Goal: Complete application form: Complete application form

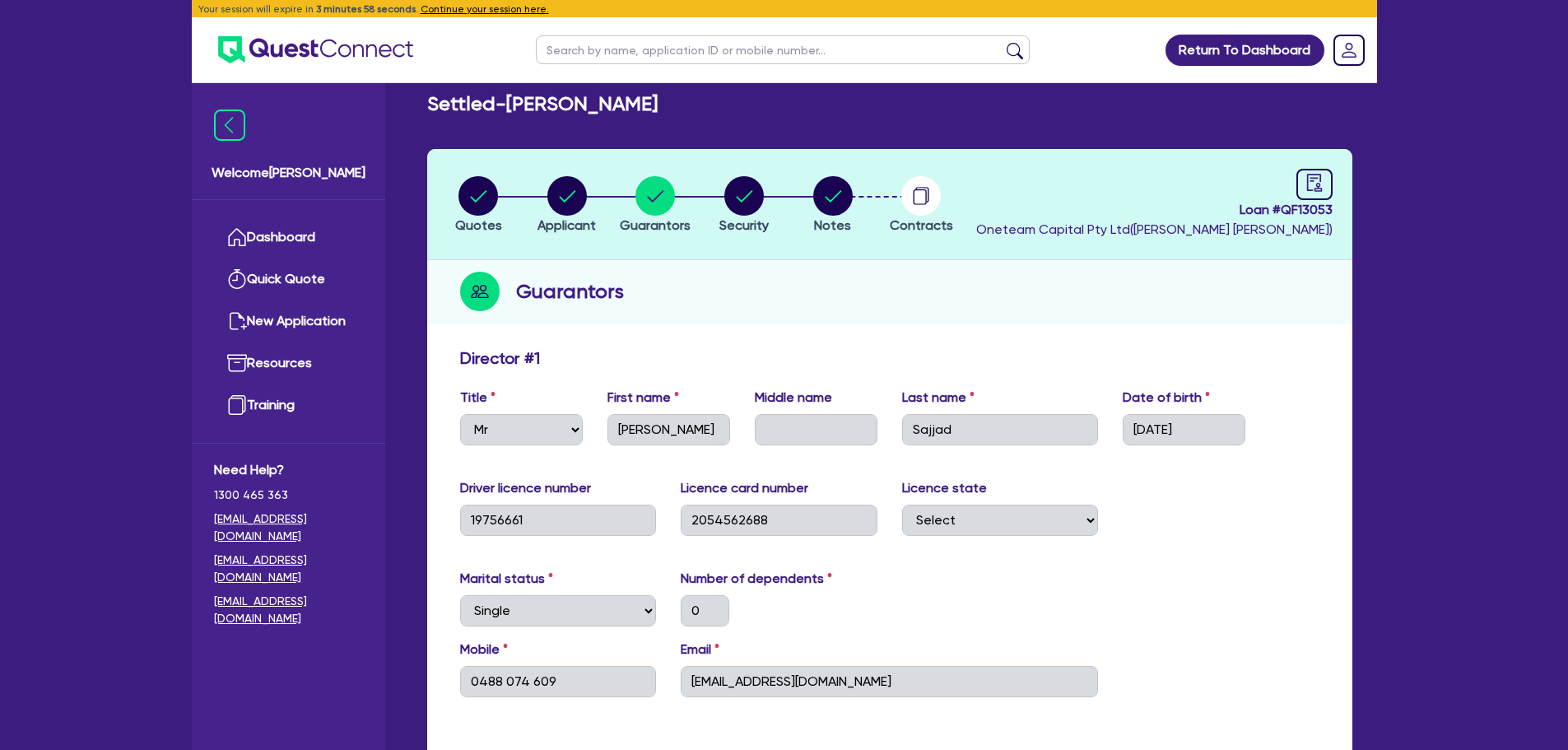
select select "MR"
select select "[GEOGRAPHIC_DATA]"
select select "SINGLE"
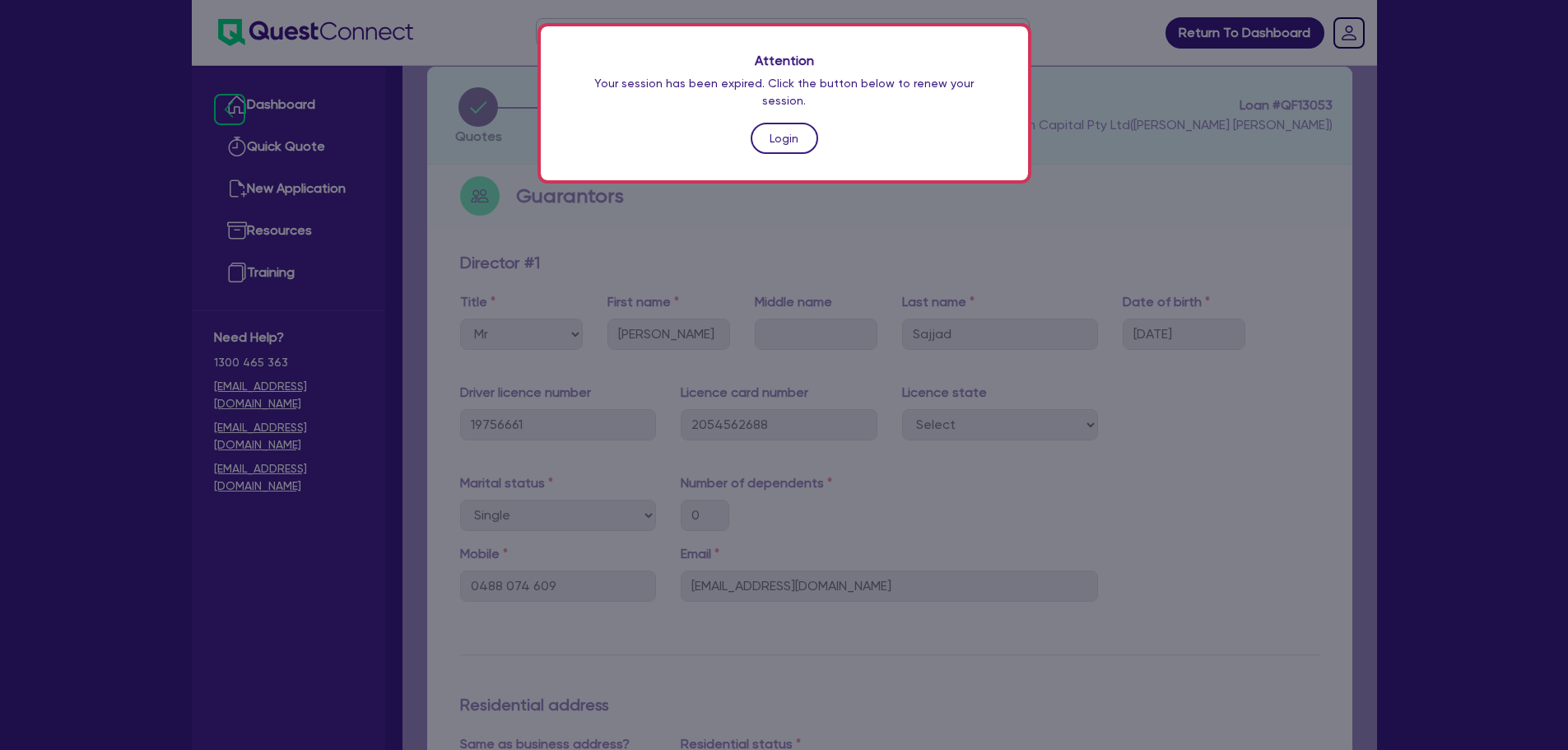
click at [788, 127] on link "Login" at bounding box center [784, 138] width 67 height 31
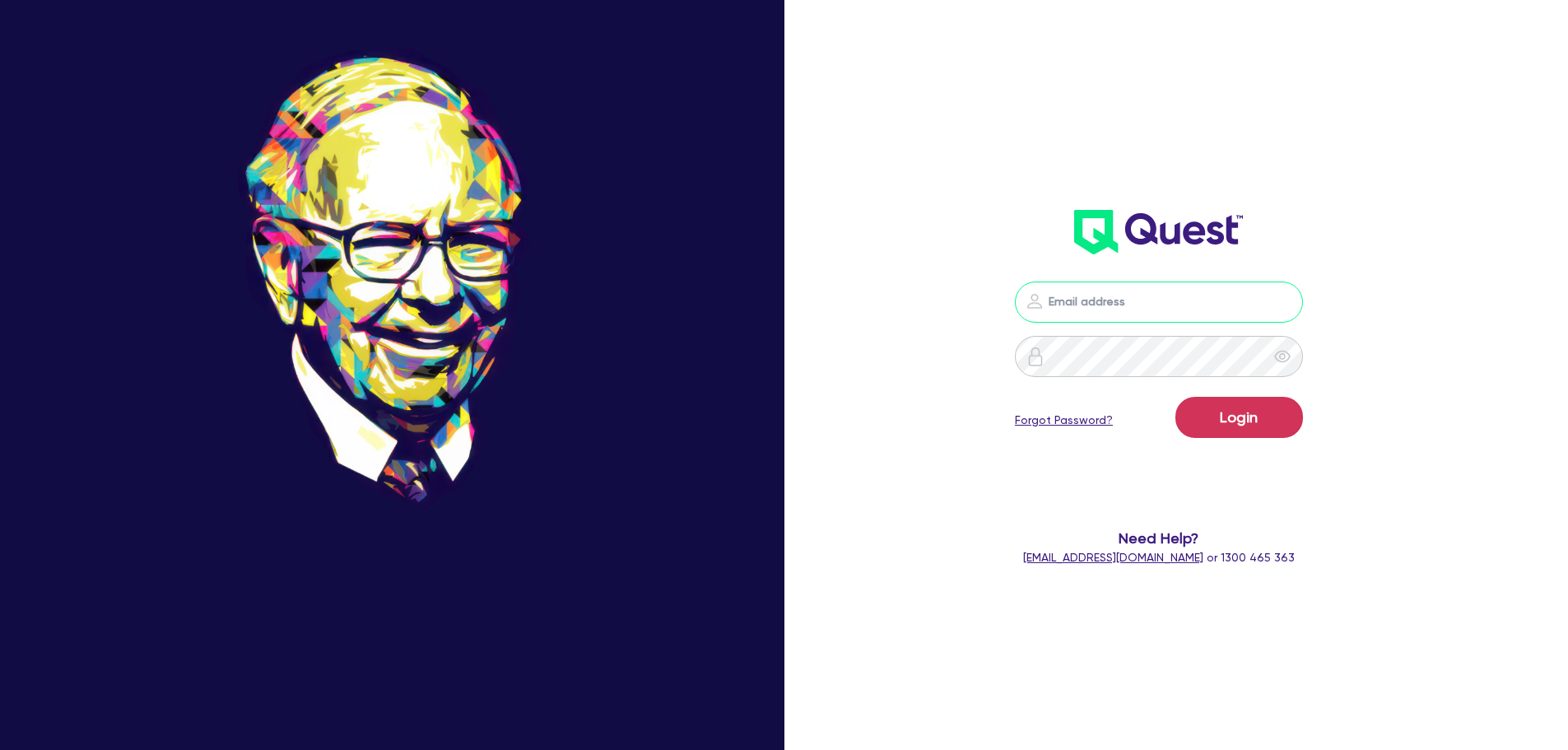
click at [1124, 303] on input "email" at bounding box center [1159, 302] width 288 height 42
type input "[EMAIL_ADDRESS][PERSON_NAME][DOMAIN_NAME]"
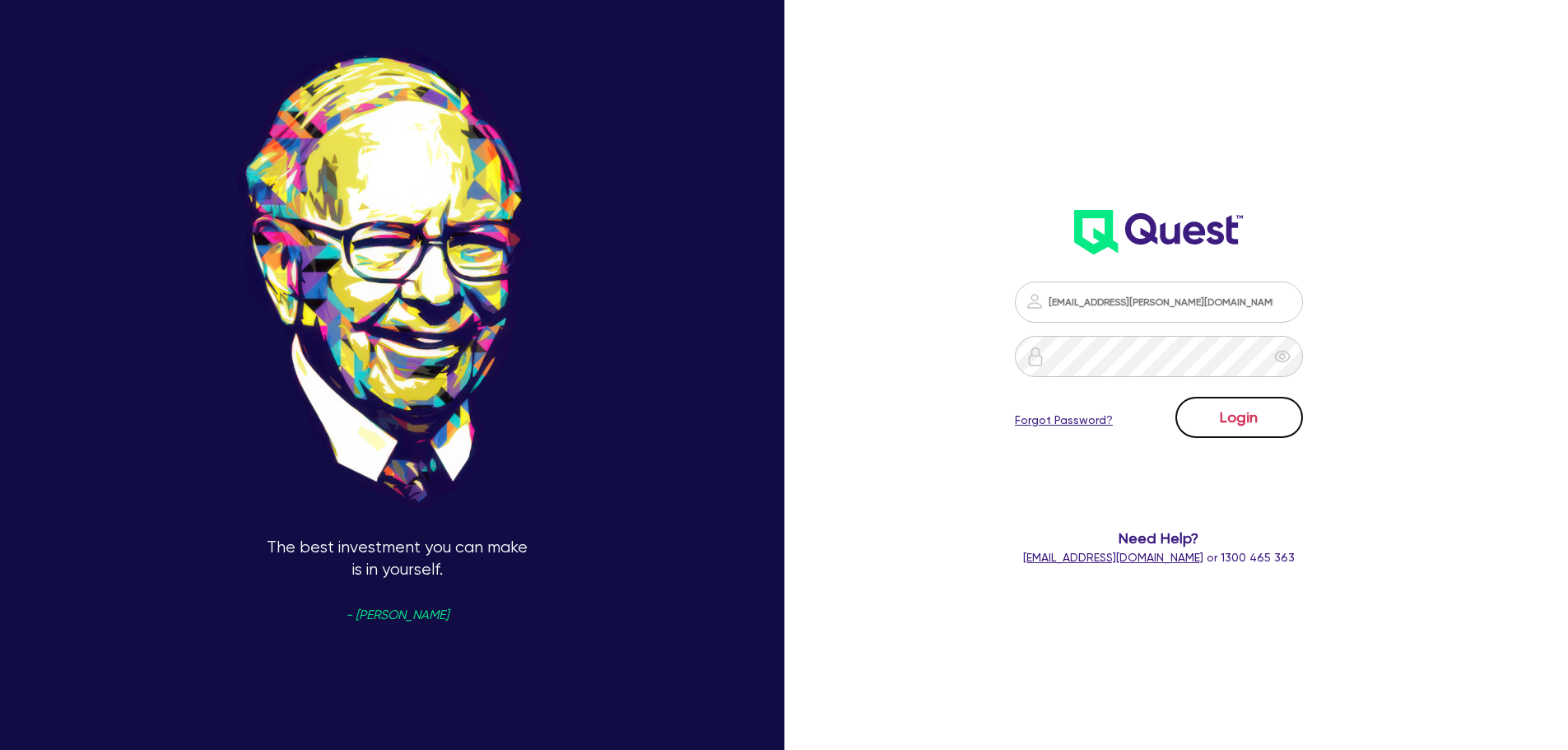
click at [1260, 426] on button "Login" at bounding box center [1239, 418] width 128 height 42
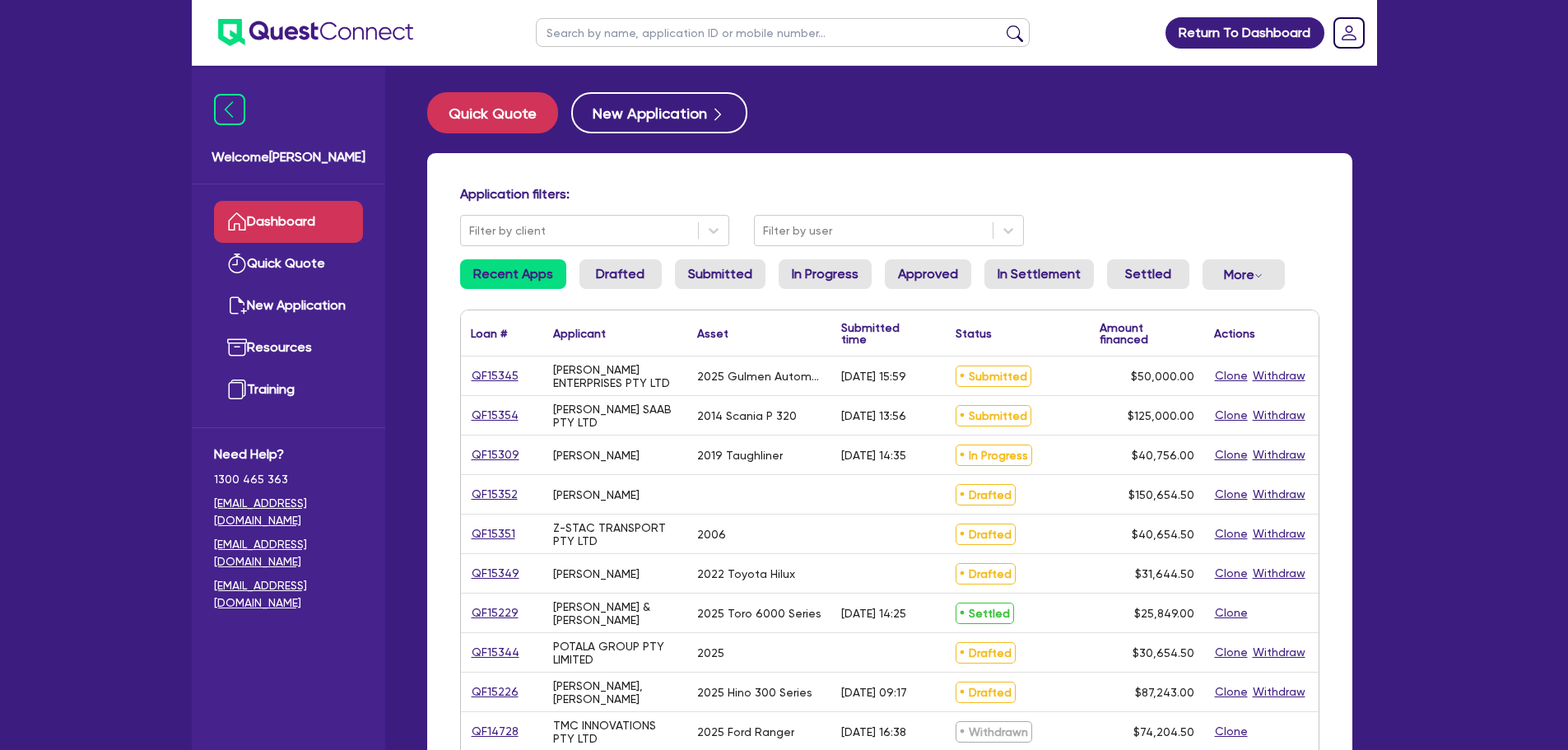
click at [727, 35] on input "text" at bounding box center [782, 32] width 494 height 29
type input "[PERSON_NAME]"
click at [1002, 25] on button "submit" at bounding box center [1015, 36] width 26 height 23
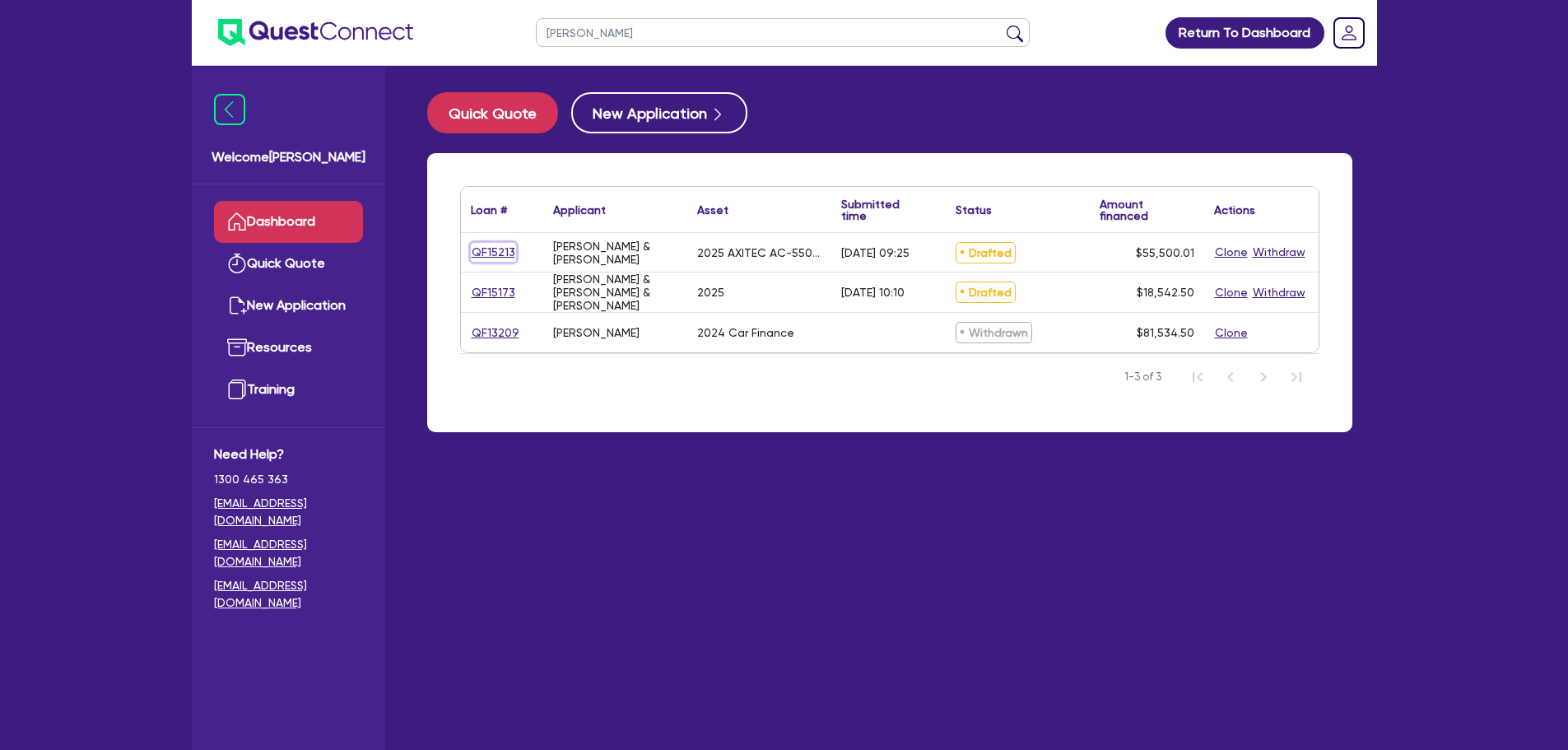
click at [491, 247] on link "QF15213" at bounding box center [494, 252] width 45 height 19
select select "SECONDARY_ASSETS"
select select "SOLAR_AND_RENEWABLES"
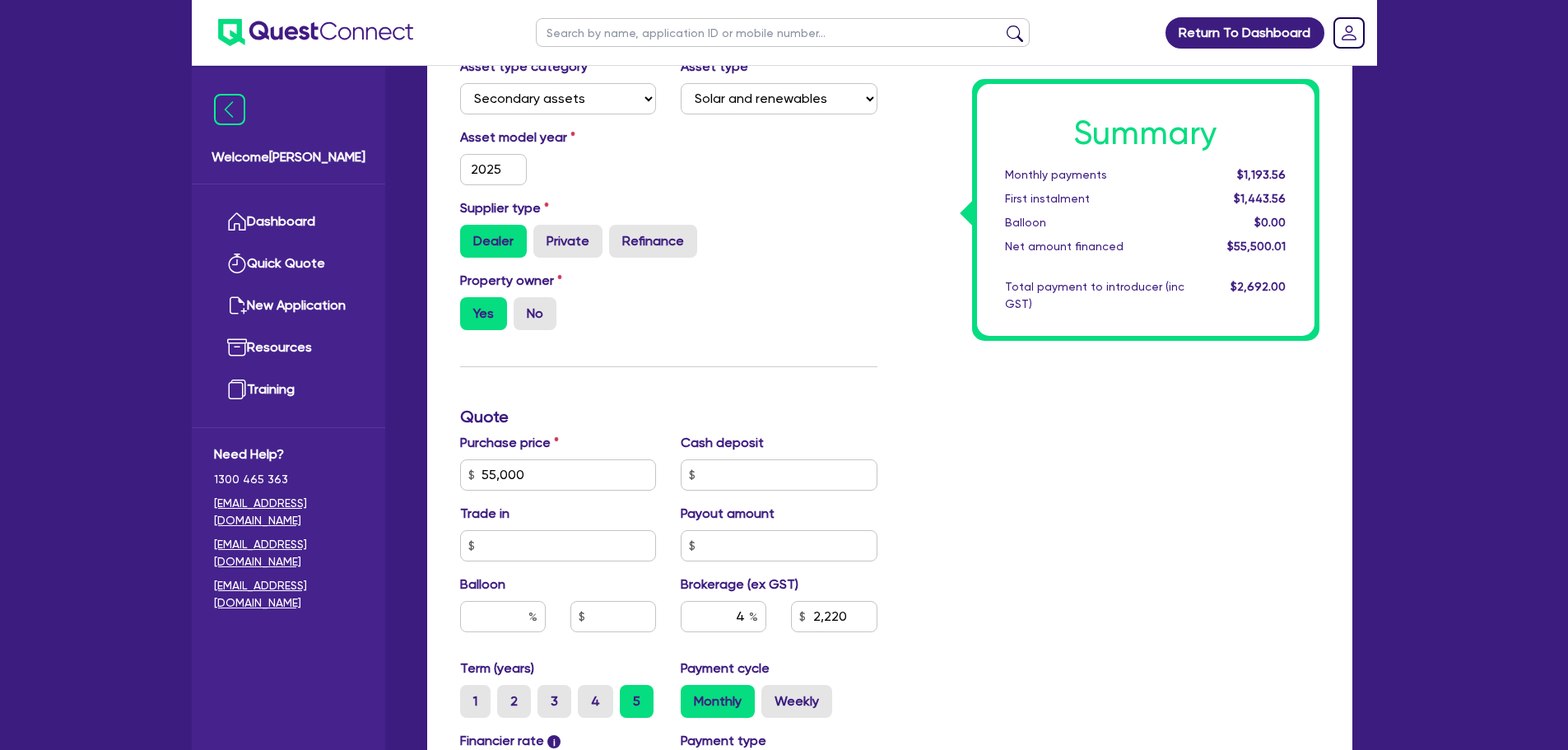
scroll to position [494, 0]
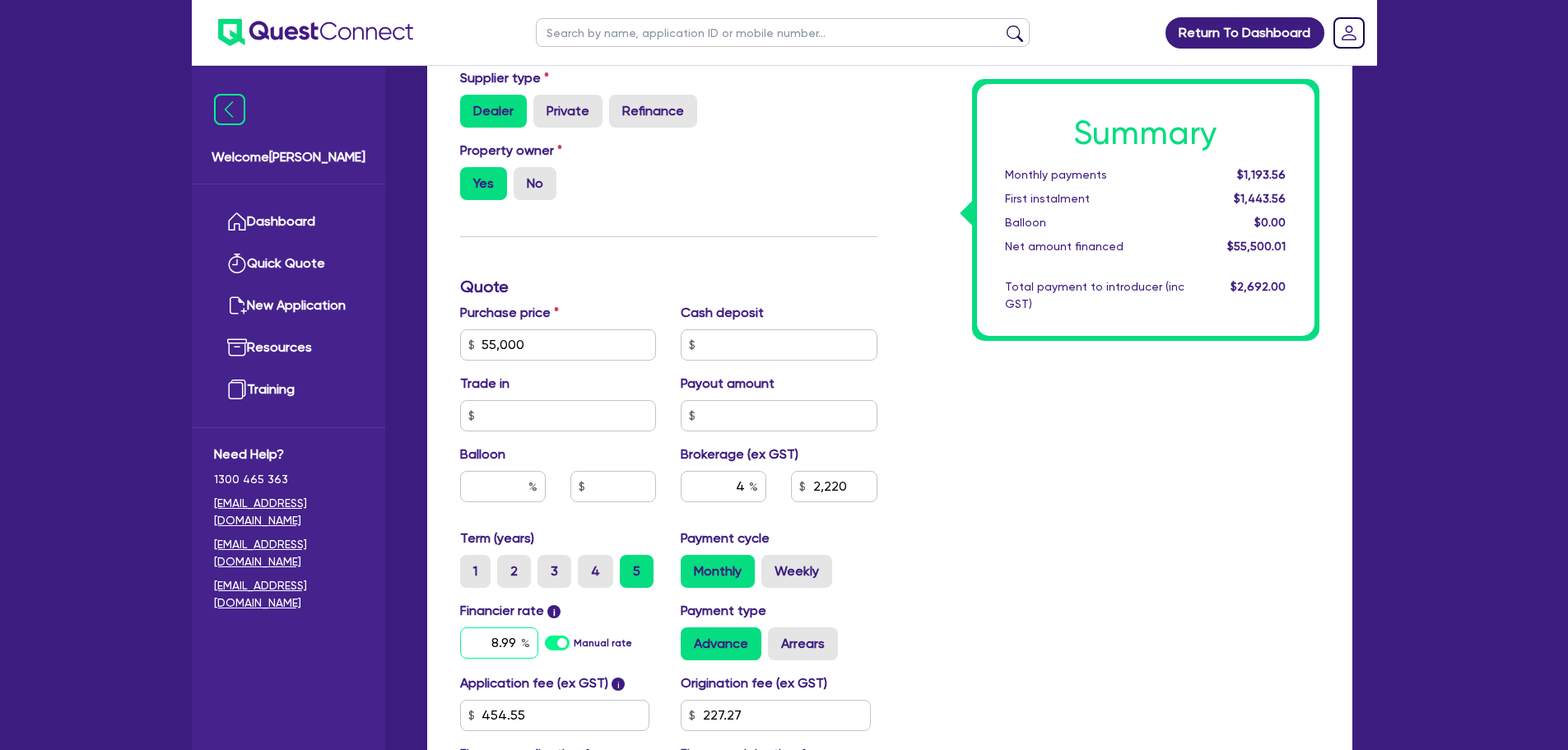
drag, startPoint x: 515, startPoint y: 639, endPoint x: 458, endPoint y: 639, distance: 57.0
click at [458, 639] on div "Financier rate i 8.99 Manual rate" at bounding box center [558, 630] width 221 height 60
type input "8.45"
type input "55,000"
type input "2,220"
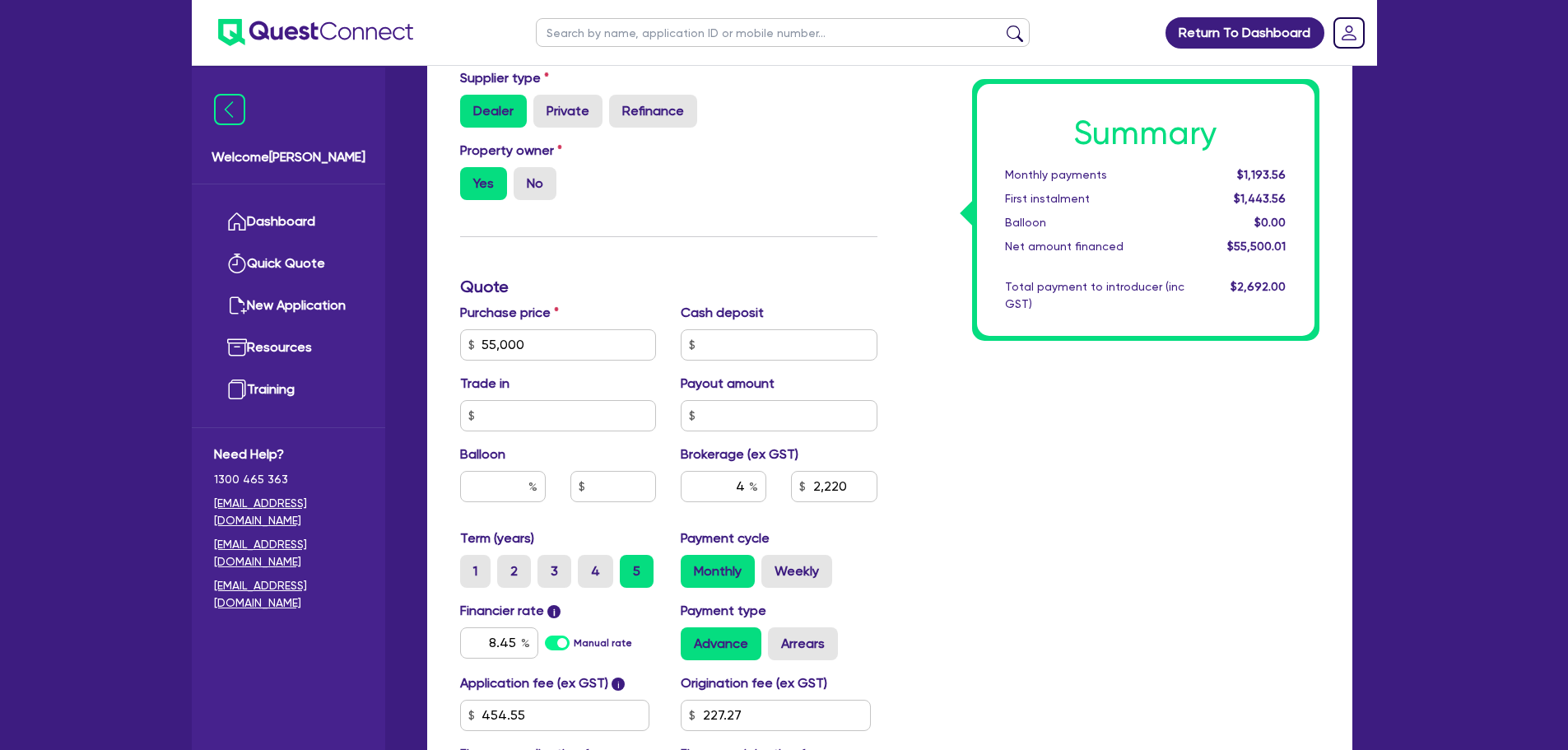
click at [1032, 484] on div "Summary Monthly payments $1,193.56 First instalment $1,443.56 Balloon $0.00 Net…" at bounding box center [1111, 335] width 442 height 963
type input "55,000"
type input "2,220"
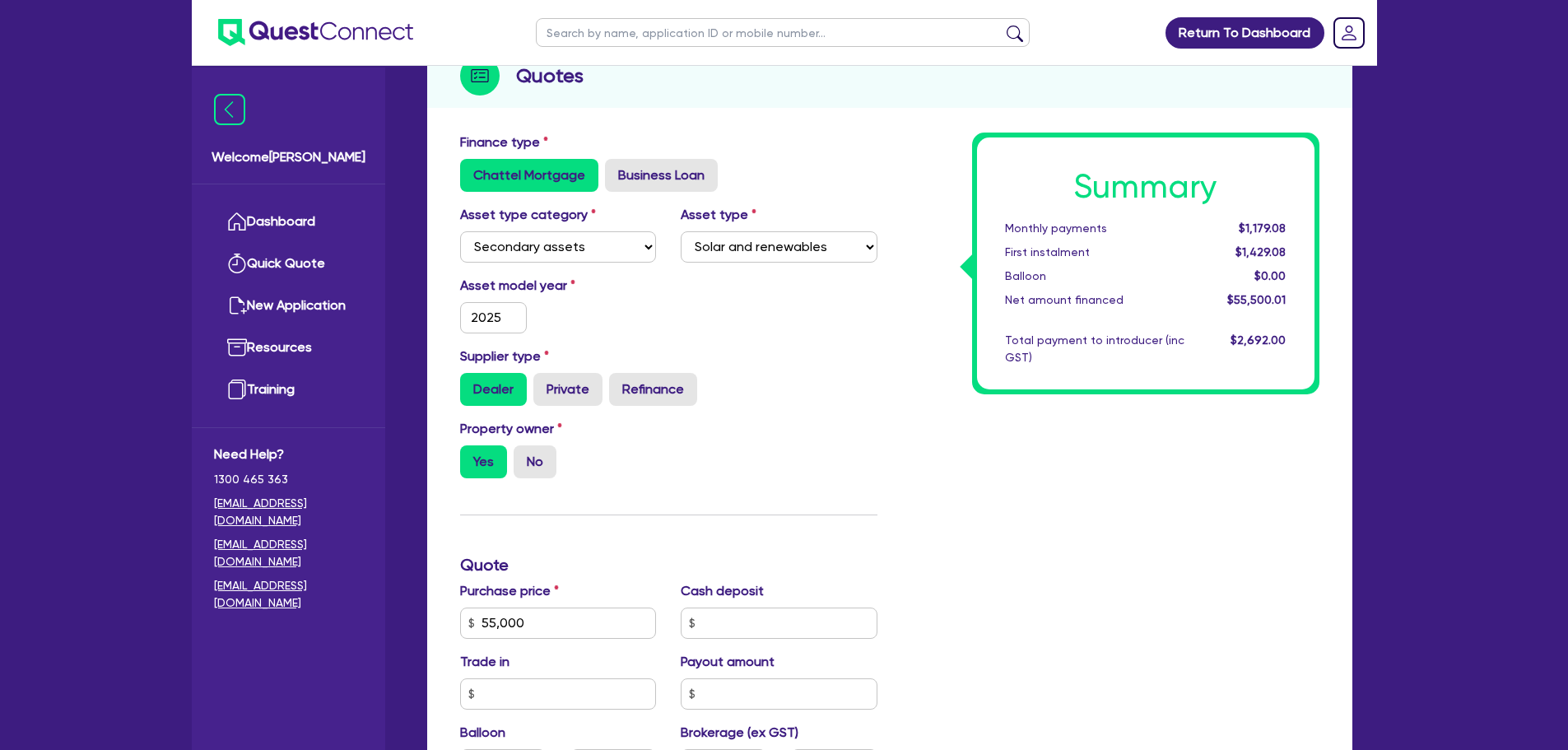
scroll to position [0, 0]
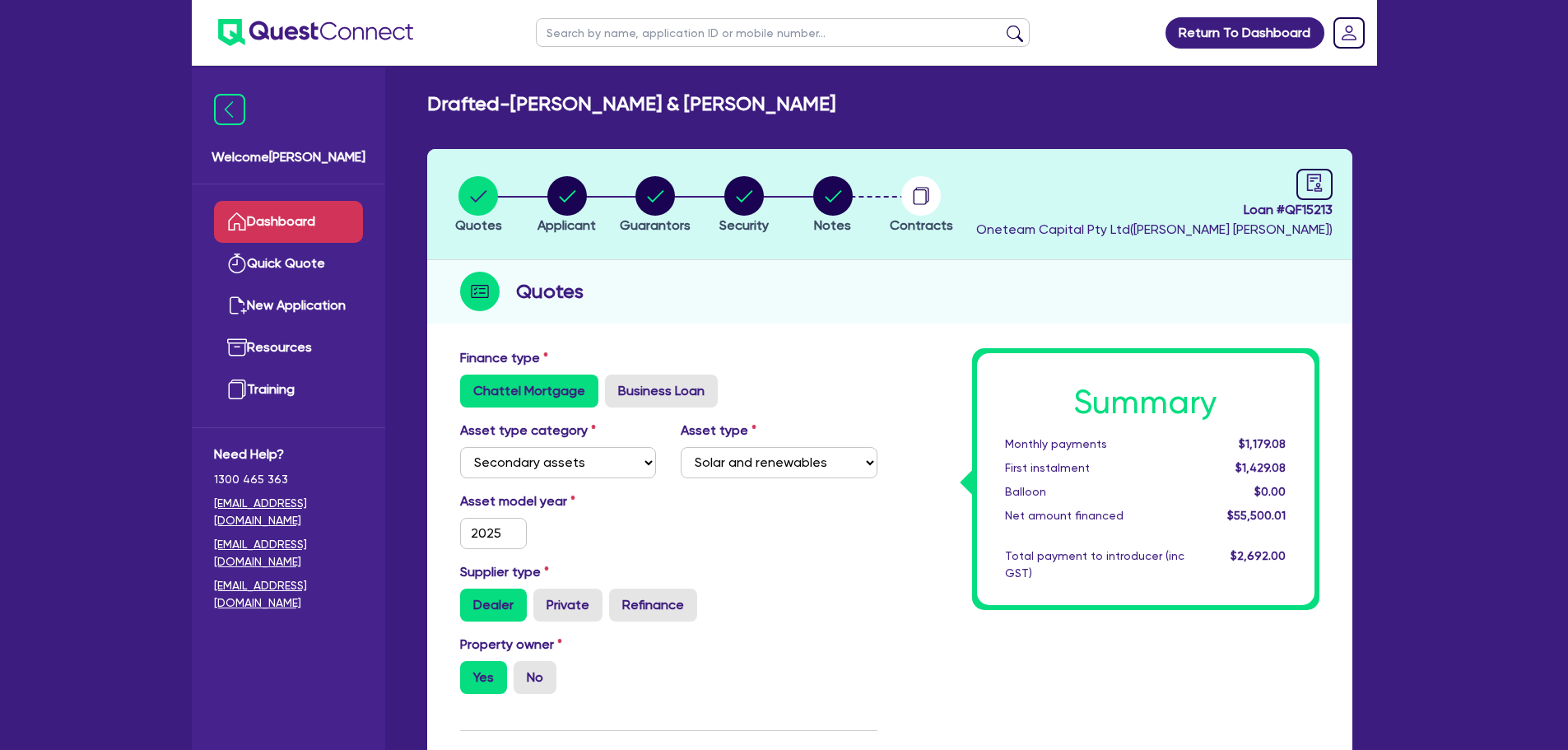
click at [304, 217] on link "Dashboard" at bounding box center [289, 222] width 149 height 42
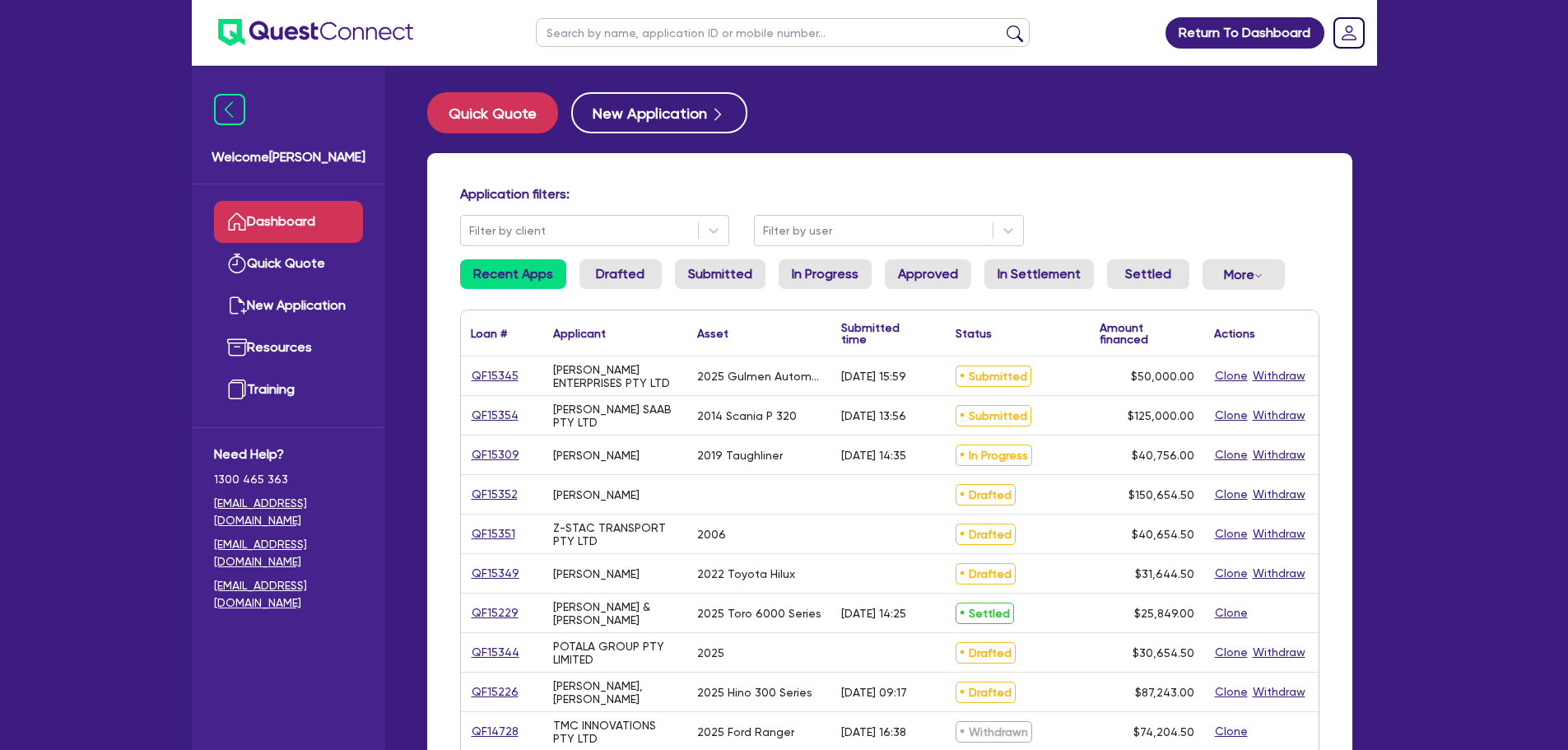
click at [666, 36] on input "text" at bounding box center [782, 32] width 494 height 29
type input "black dia"
click at [1002, 25] on button "submit" at bounding box center [1015, 36] width 26 height 23
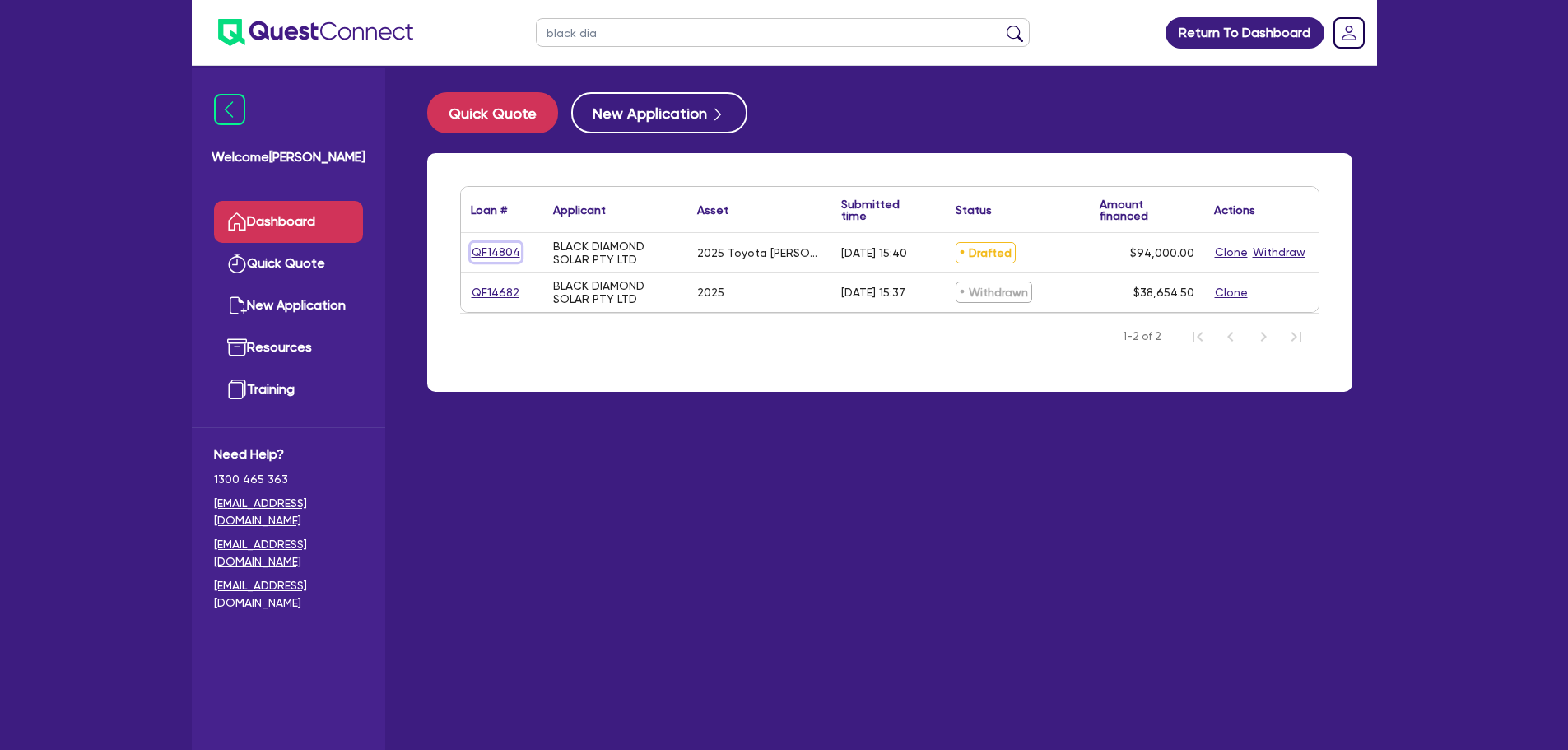
click at [509, 254] on link "QF14804" at bounding box center [496, 252] width 50 height 19
select select "CARS_AND_LIGHT_TRUCKS"
select select "PASSENGER_VEHICLES"
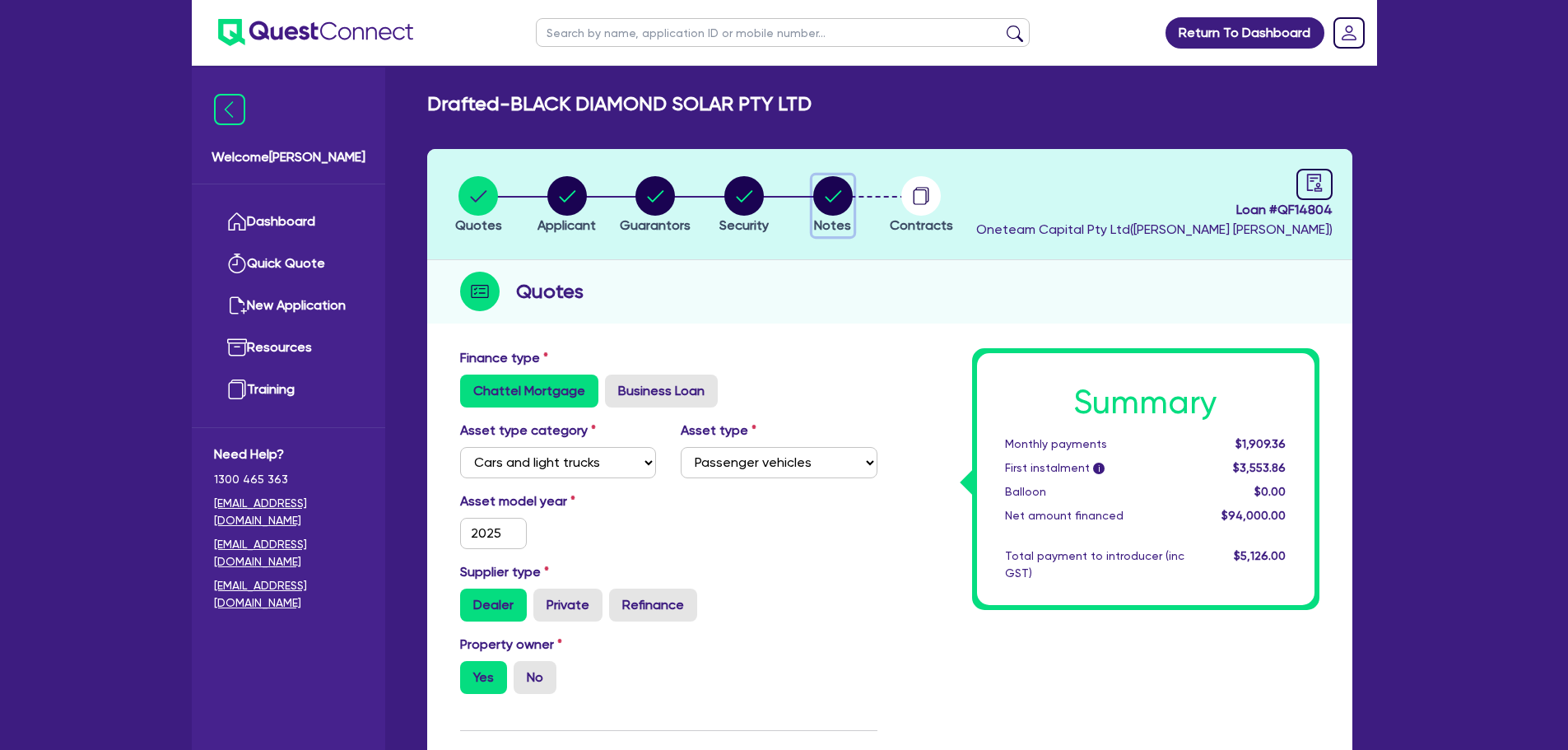
click at [823, 198] on circle "button" at bounding box center [833, 196] width 40 height 40
select select "Other"
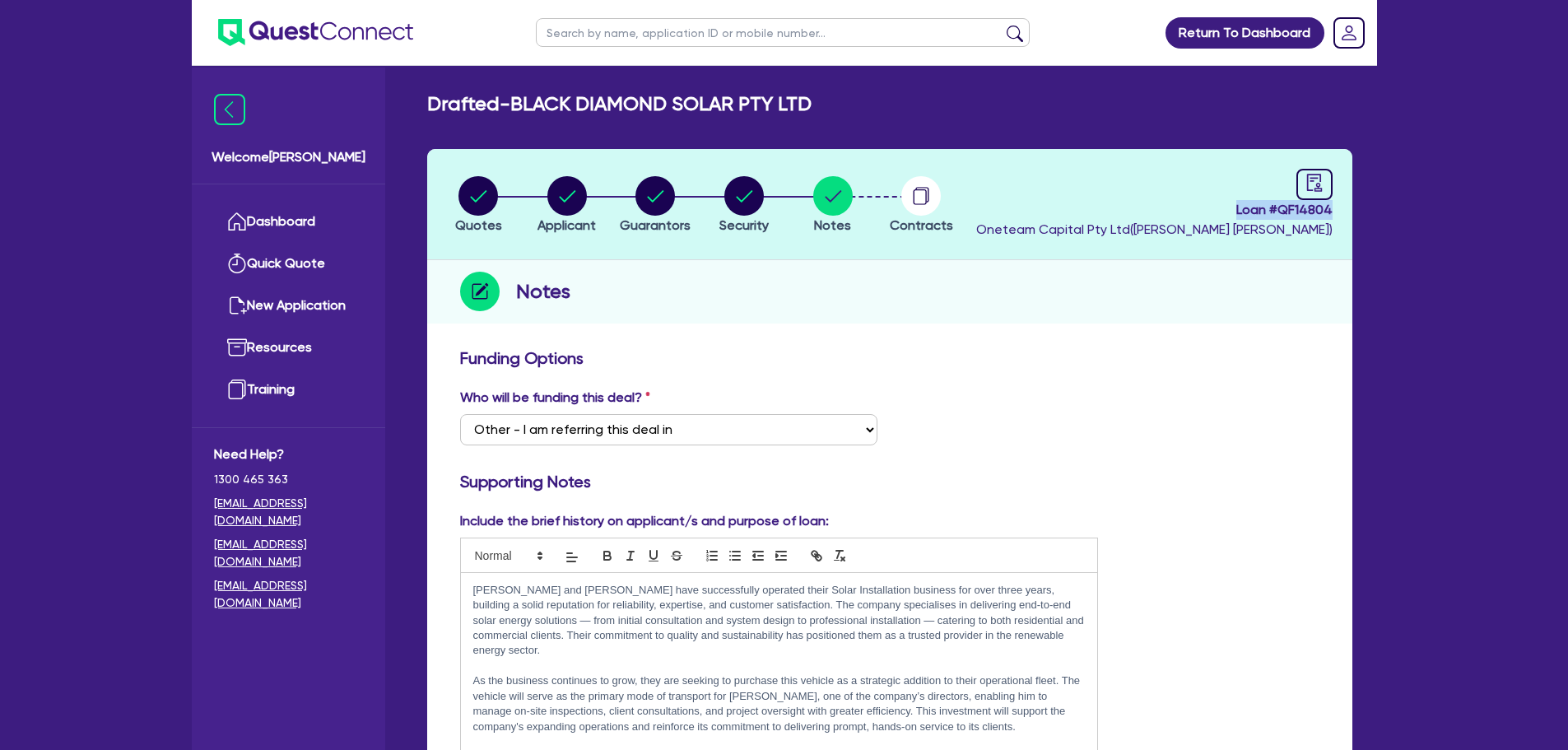
drag, startPoint x: 1230, startPoint y: 211, endPoint x: 1339, endPoint y: 209, distance: 109.0
click at [1339, 209] on header "Quotes Applicant [GEOGRAPHIC_DATA] Security Notes Contracts Loan # QF14804 Onet…" at bounding box center [890, 205] width 926 height 111
drag, startPoint x: 949, startPoint y: 348, endPoint x: 939, endPoint y: 336, distance: 15.6
click at [947, 349] on h3 "Funding Options" at bounding box center [890, 358] width 860 height 20
click at [753, 203] on circle "button" at bounding box center [744, 196] width 40 height 40
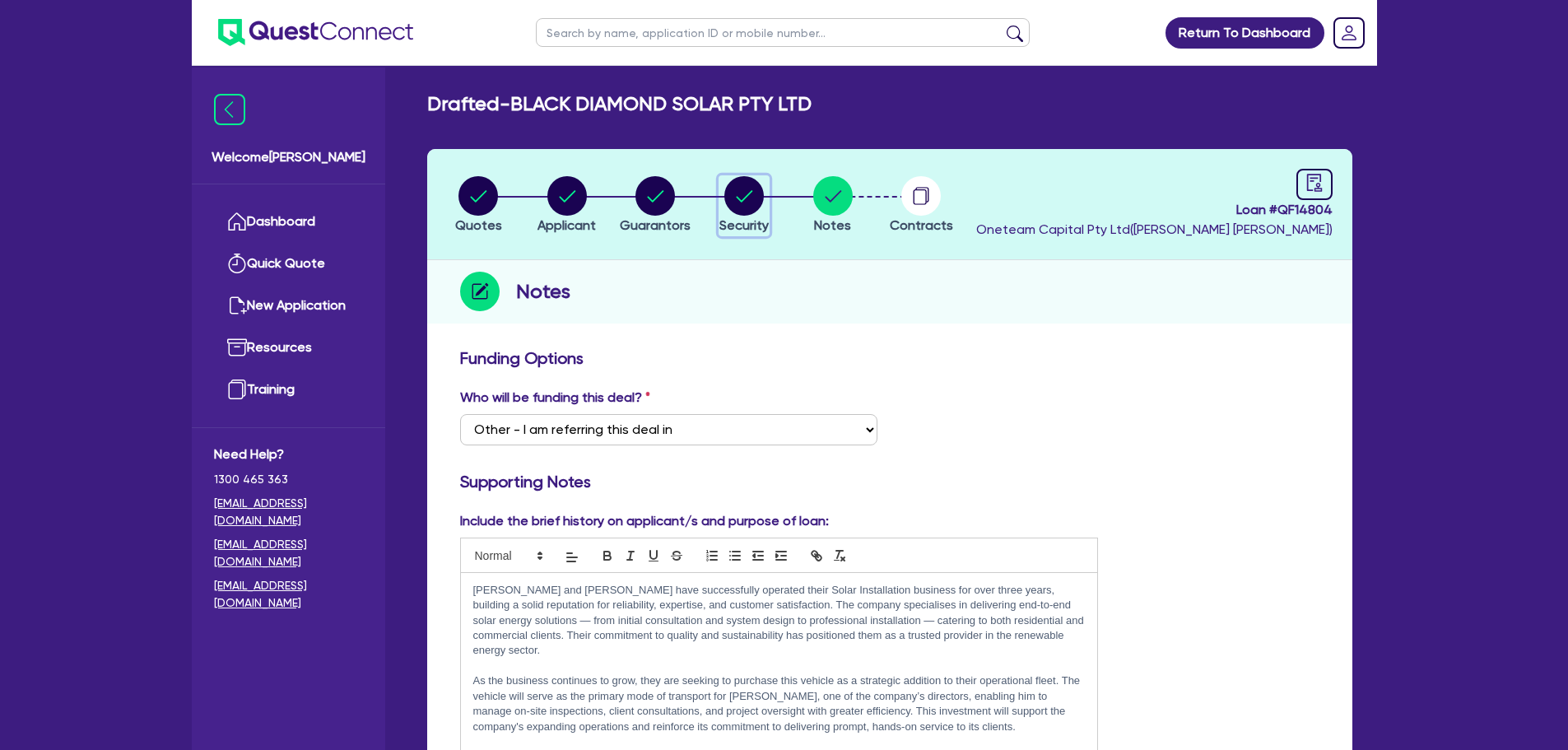
select select "CARS_AND_LIGHT_TRUCKS"
select select "PASSENGER_VEHICLES"
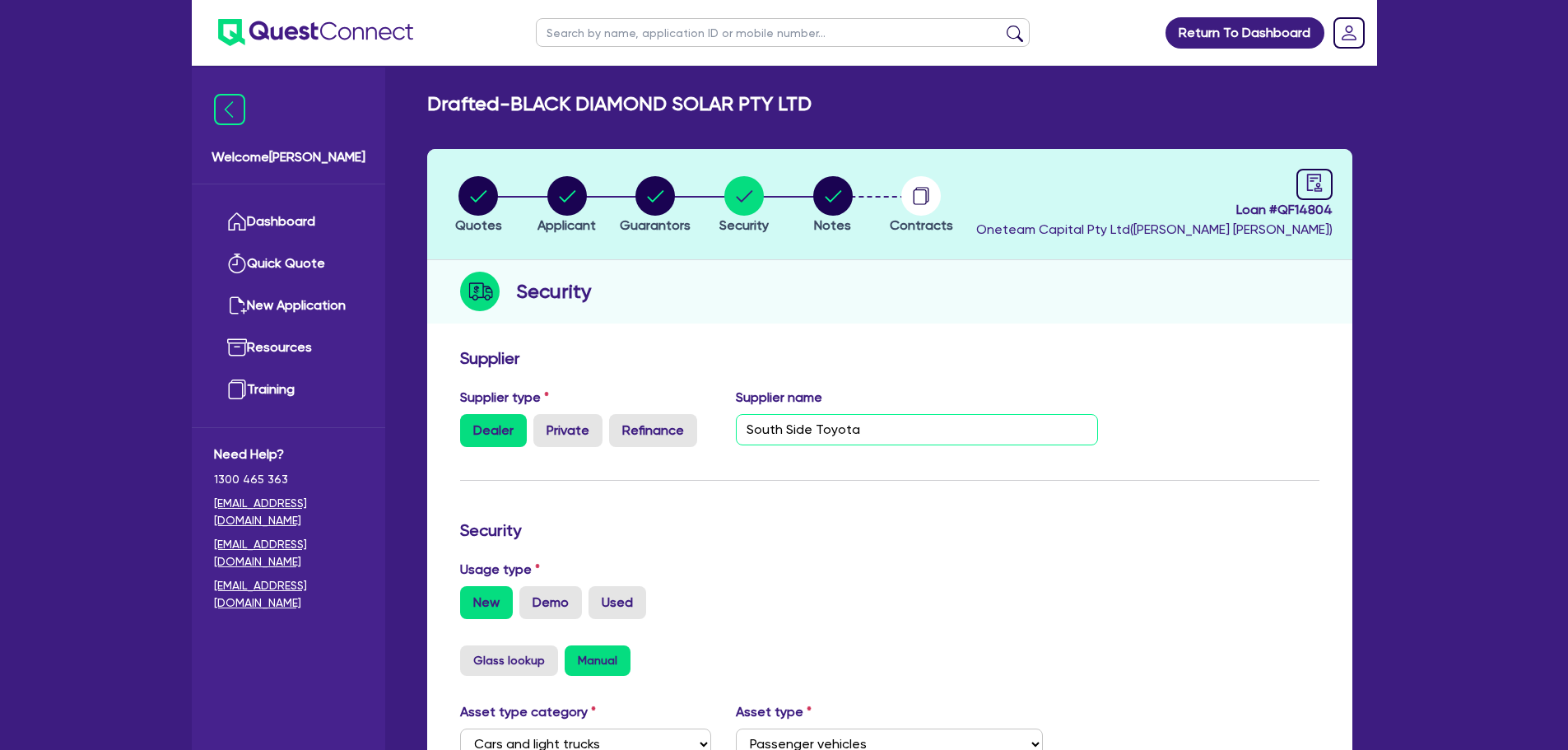
click at [929, 432] on input "South Side Toyota" at bounding box center [916, 429] width 362 height 31
type input "South Side Toyota - [EMAIL_ADDRESS][DOMAIN_NAME]"
click at [1176, 338] on div "Quotes Applicant [GEOGRAPHIC_DATA] Security Notes Contracts Loan # QF14804 Onet…" at bounding box center [890, 657] width 926 height 1017
drag, startPoint x: 1226, startPoint y: 204, endPoint x: 1334, endPoint y: 202, distance: 108.0
click at [1334, 202] on header "Quotes Applicant [GEOGRAPHIC_DATA] Security Notes Contracts Loan # QF14804 Onet…" at bounding box center [890, 205] width 926 height 111
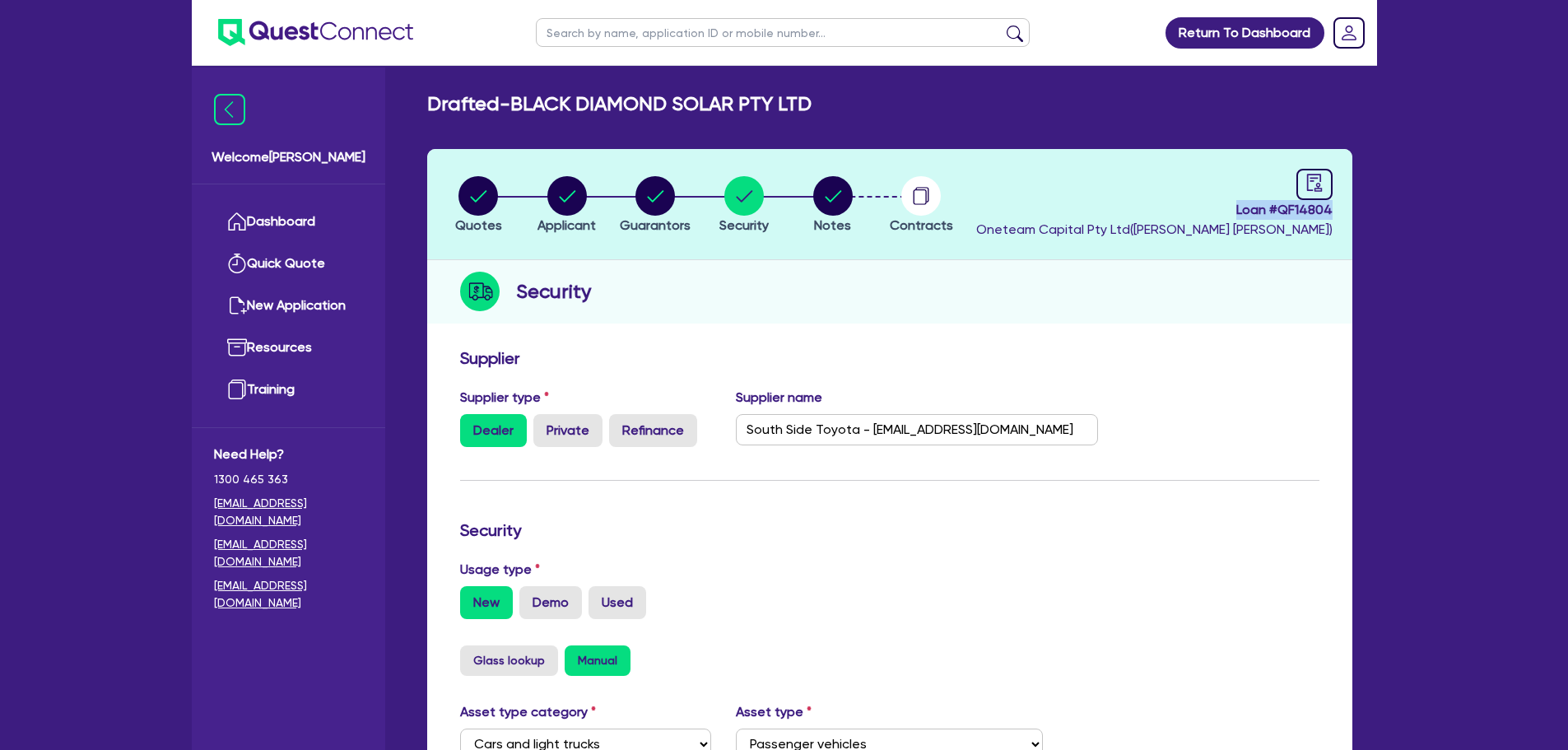
copy span "Loan # QF14804"
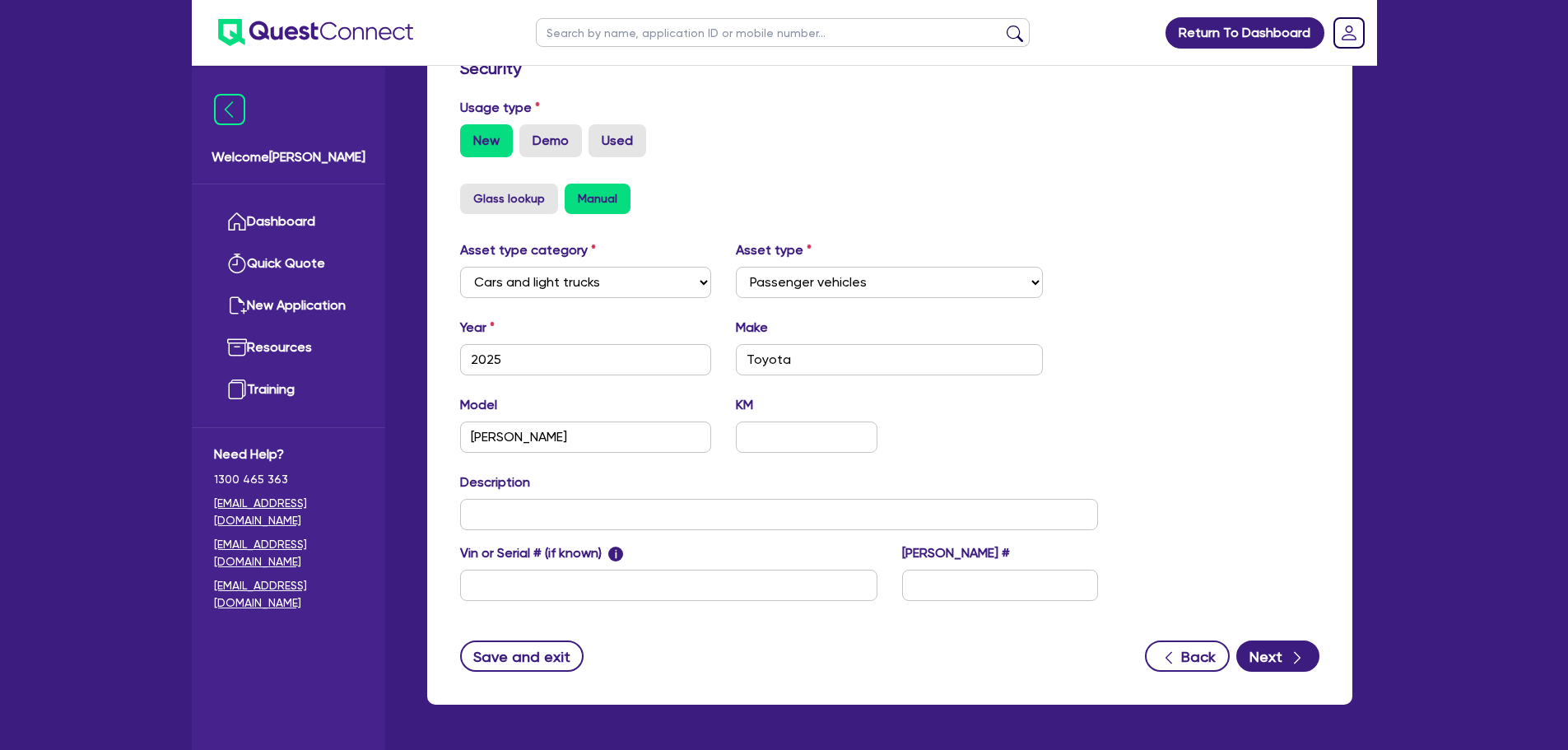
scroll to position [517, 0]
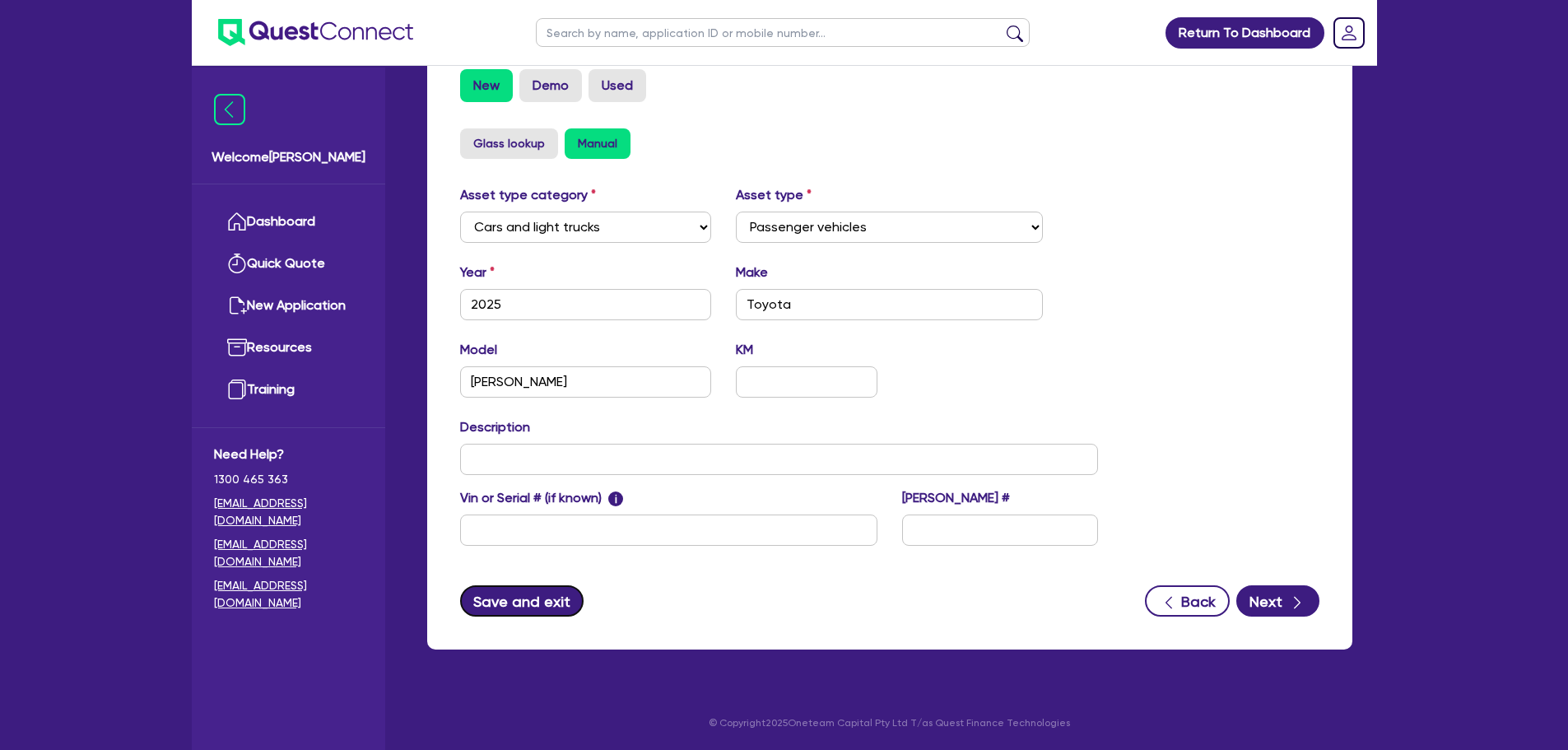
click at [546, 605] on button "Save and exit" at bounding box center [522, 601] width 125 height 31
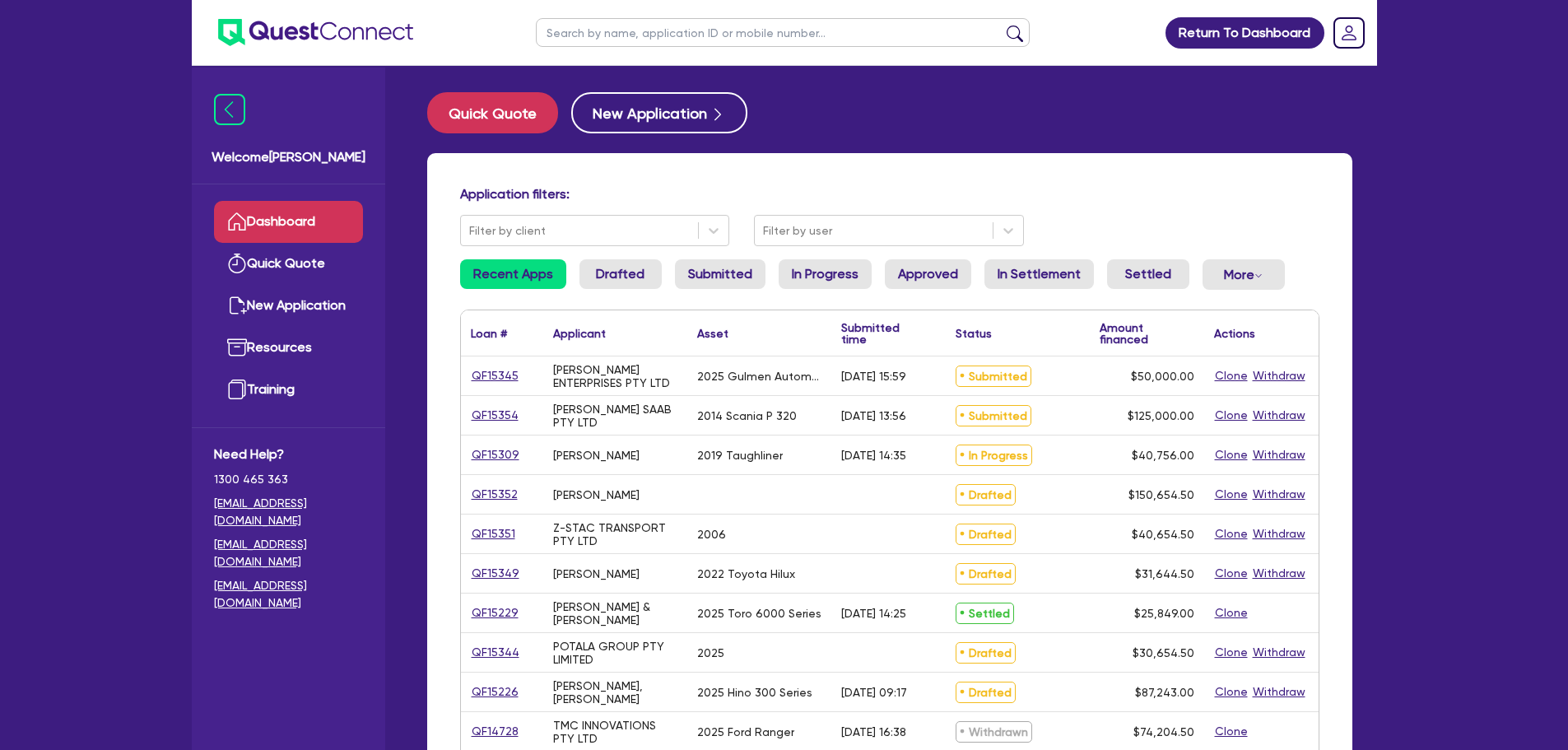
drag, startPoint x: 741, startPoint y: 16, endPoint x: 734, endPoint y: 53, distance: 37.7
click at [741, 22] on ul at bounding box center [783, 32] width 527 height 65
click at [702, 31] on input "text" at bounding box center [782, 32] width 494 height 29
click at [664, 35] on input "text" at bounding box center [782, 32] width 494 height 29
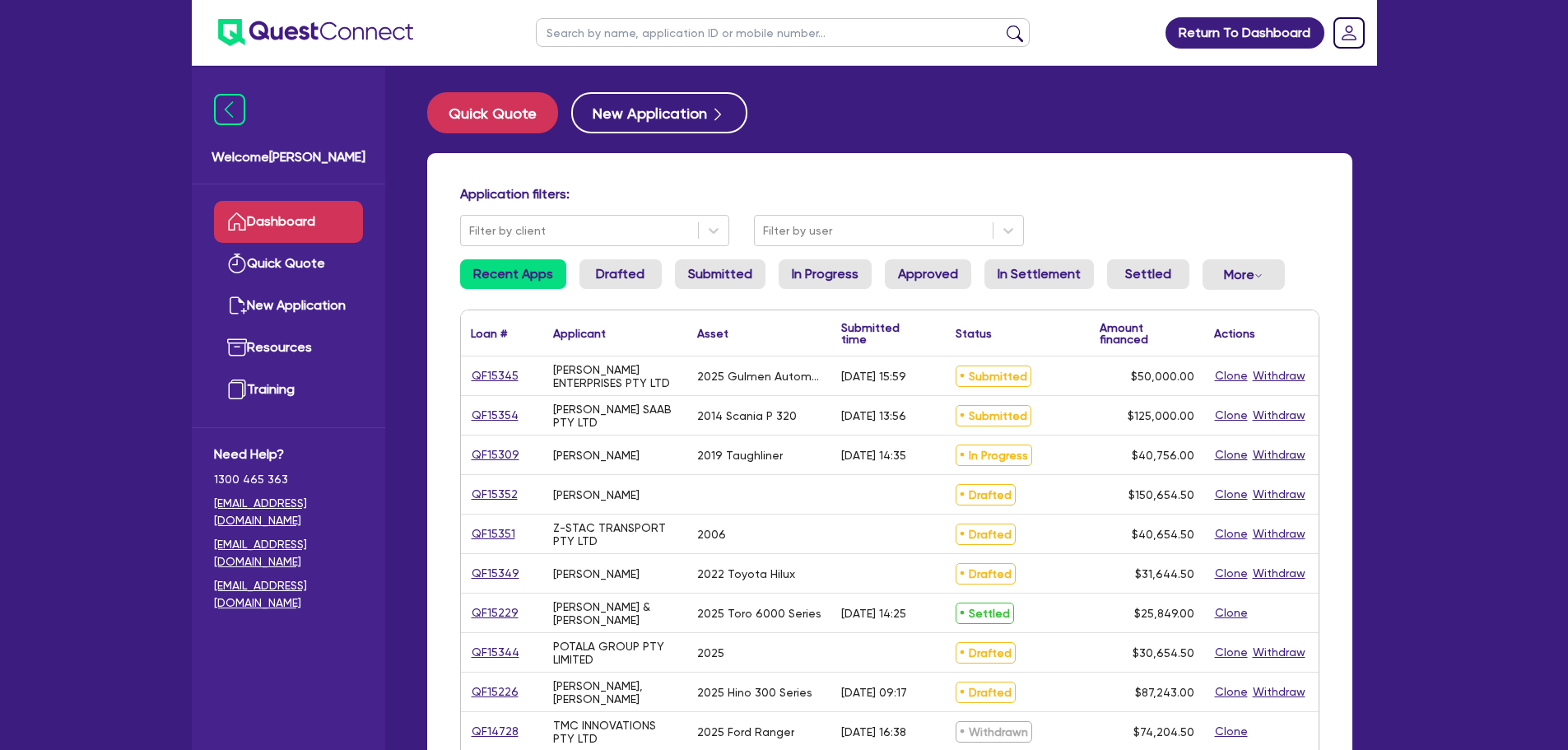
click at [865, 29] on input "text" at bounding box center [782, 32] width 494 height 29
type input "black"
click at [1002, 25] on button "submit" at bounding box center [1015, 36] width 26 height 23
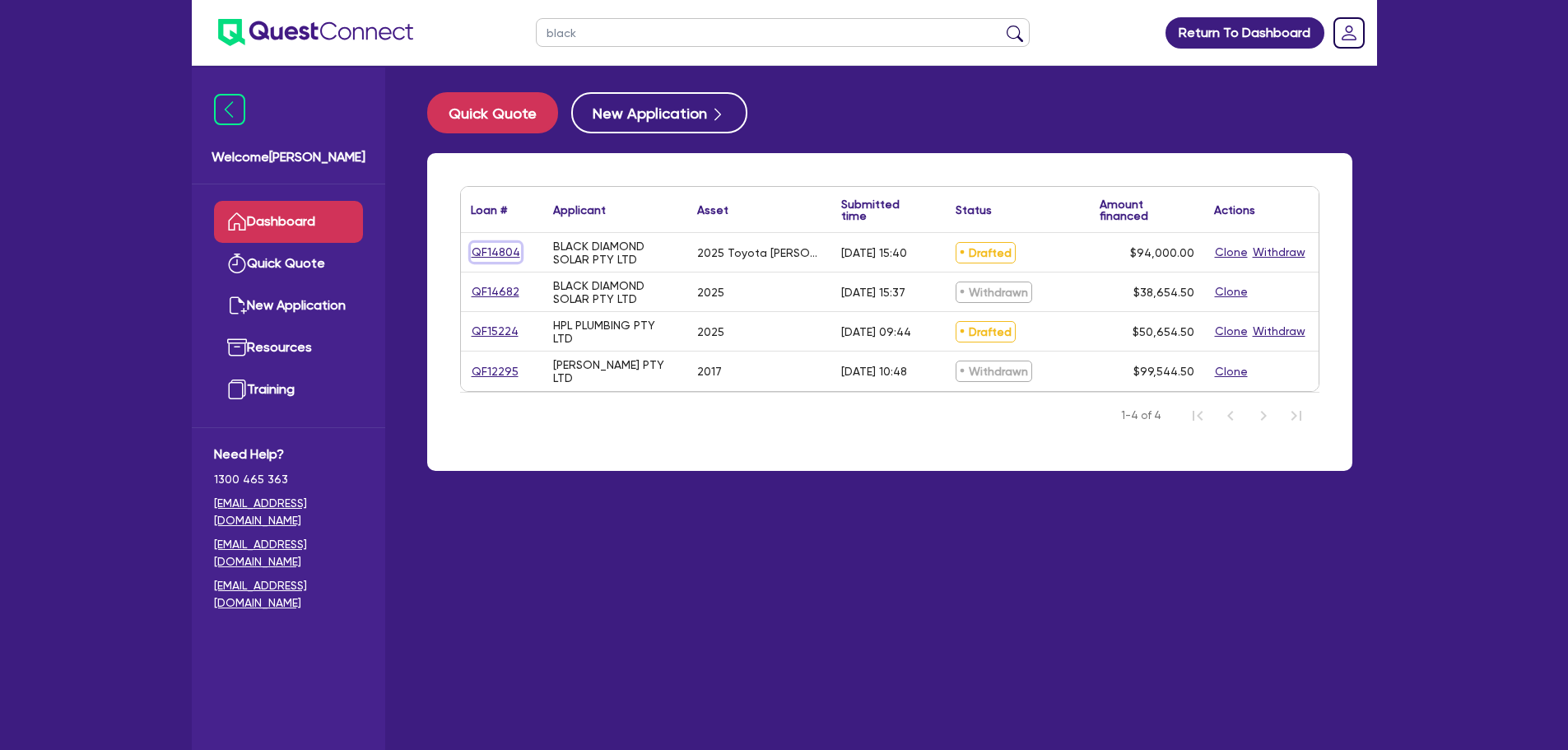
click at [486, 255] on link "QF14804" at bounding box center [496, 252] width 50 height 19
select select "CARS_AND_LIGHT_TRUCKS"
select select "PASSENGER_VEHICLES"
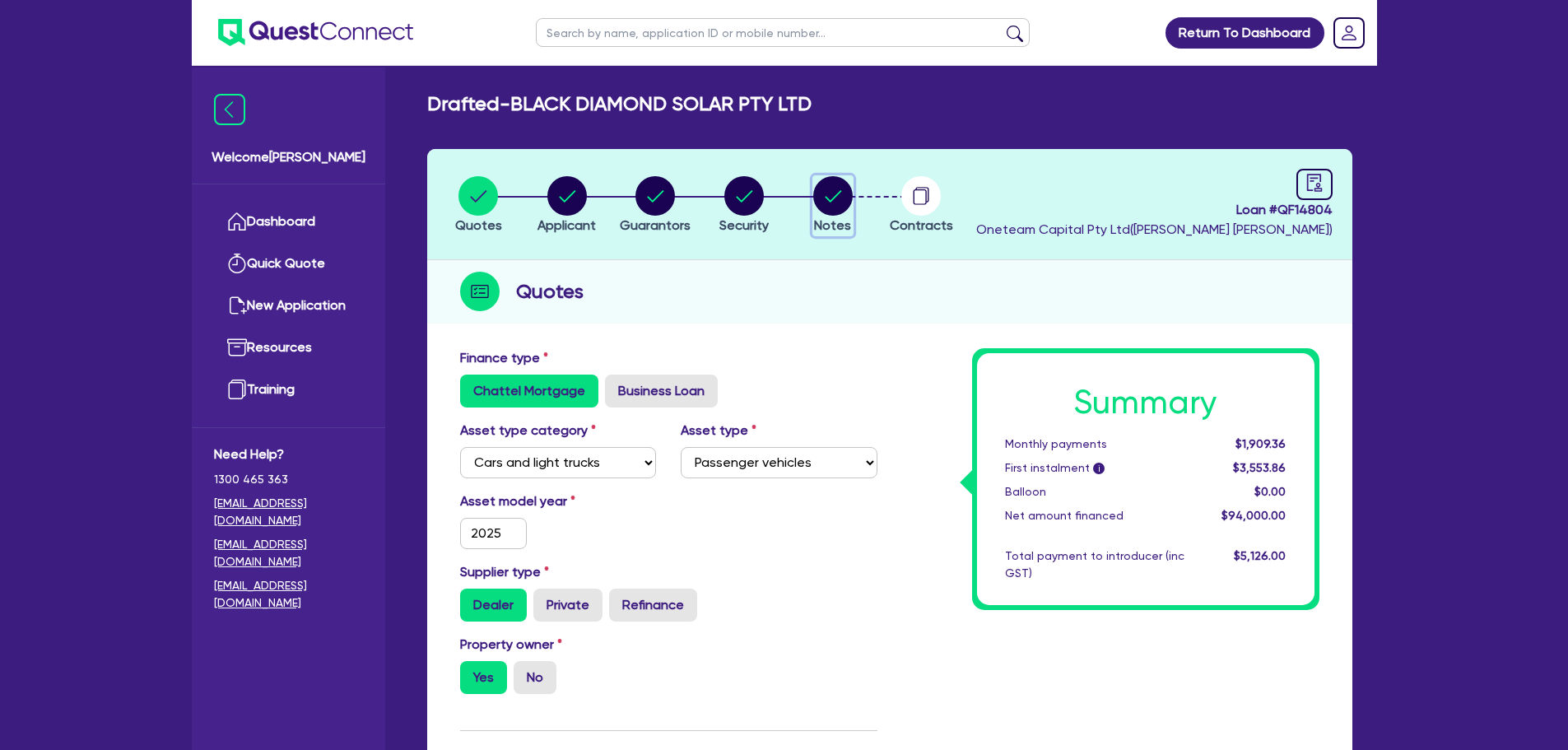
click at [829, 202] on circle "button" at bounding box center [833, 196] width 40 height 40
select select "Other"
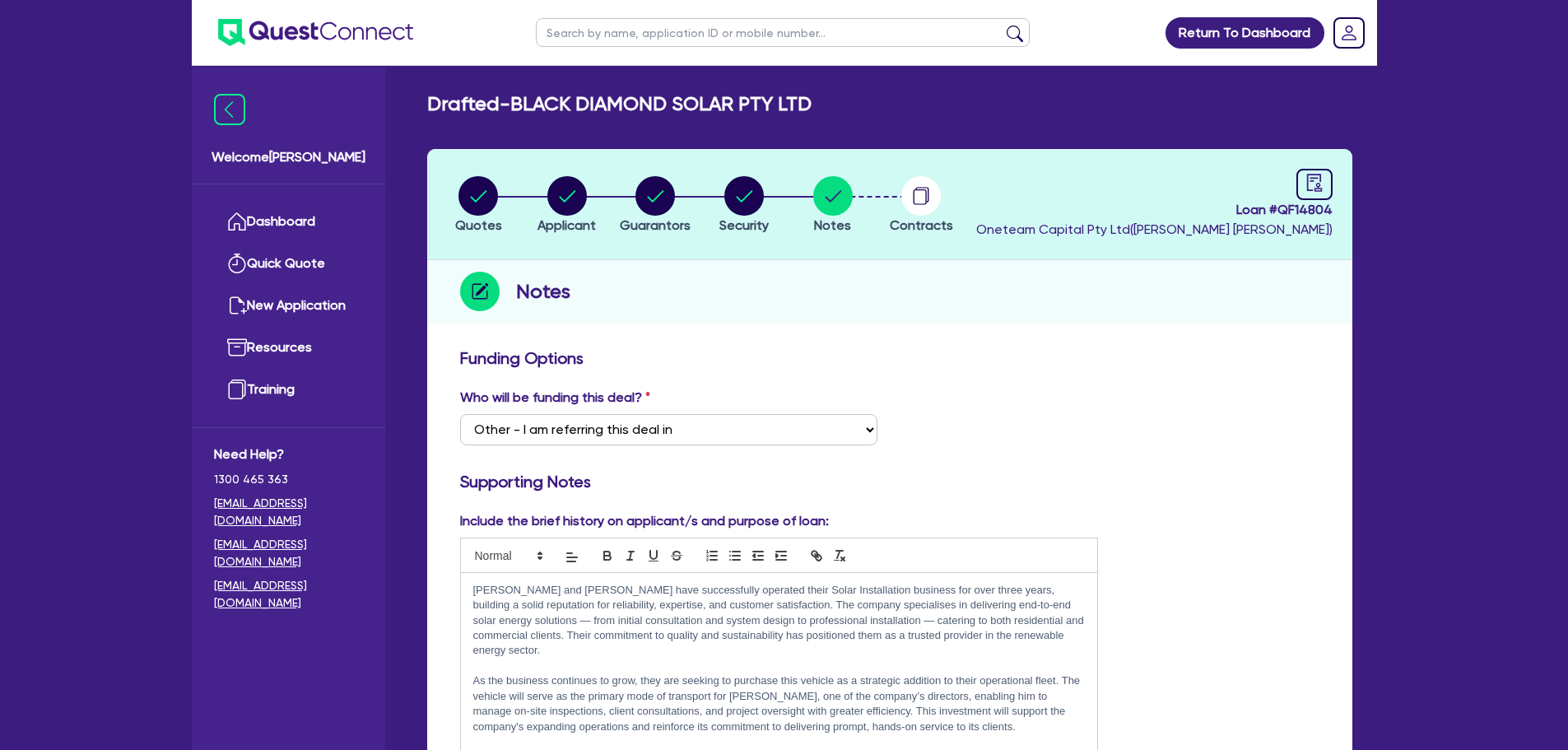
click at [773, 192] on li "Security" at bounding box center [744, 204] width 89 height 58
click at [758, 200] on circle "button" at bounding box center [744, 196] width 40 height 40
select select "CARS_AND_LIGHT_TRUCKS"
select select "PASSENGER_VEHICLES"
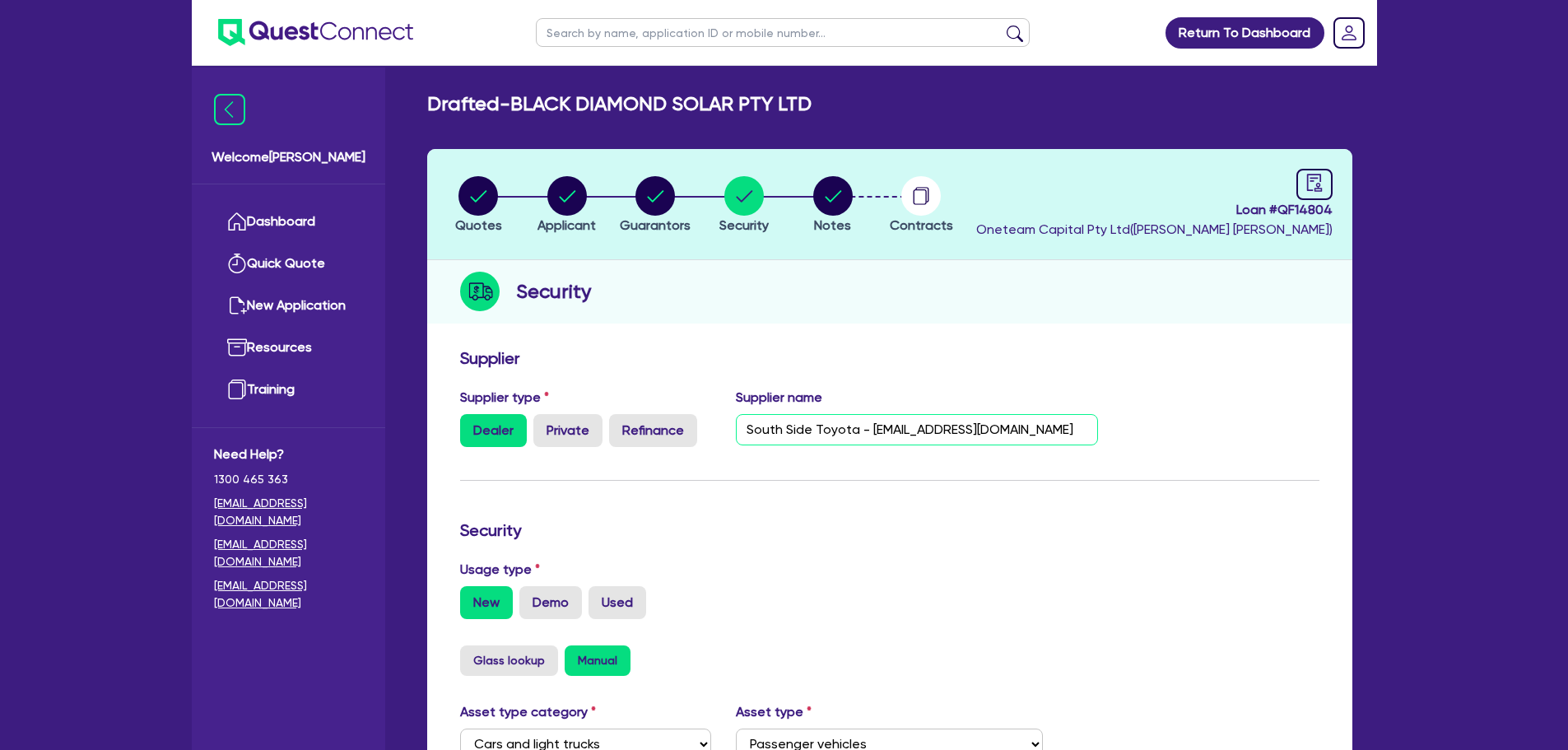
click at [1068, 434] on input "South Side Toyota - [EMAIL_ADDRESS][DOMAIN_NAME]" at bounding box center [916, 429] width 362 height 31
click at [1057, 429] on input "South Side Toyota - [EMAIL_ADDRESS][DOMAIN_NAME] - Treacey" at bounding box center [916, 429] width 362 height 31
type input "South Side Toyota - [EMAIL_ADDRESS][DOMAIN_NAME] - [PERSON_NAME]"
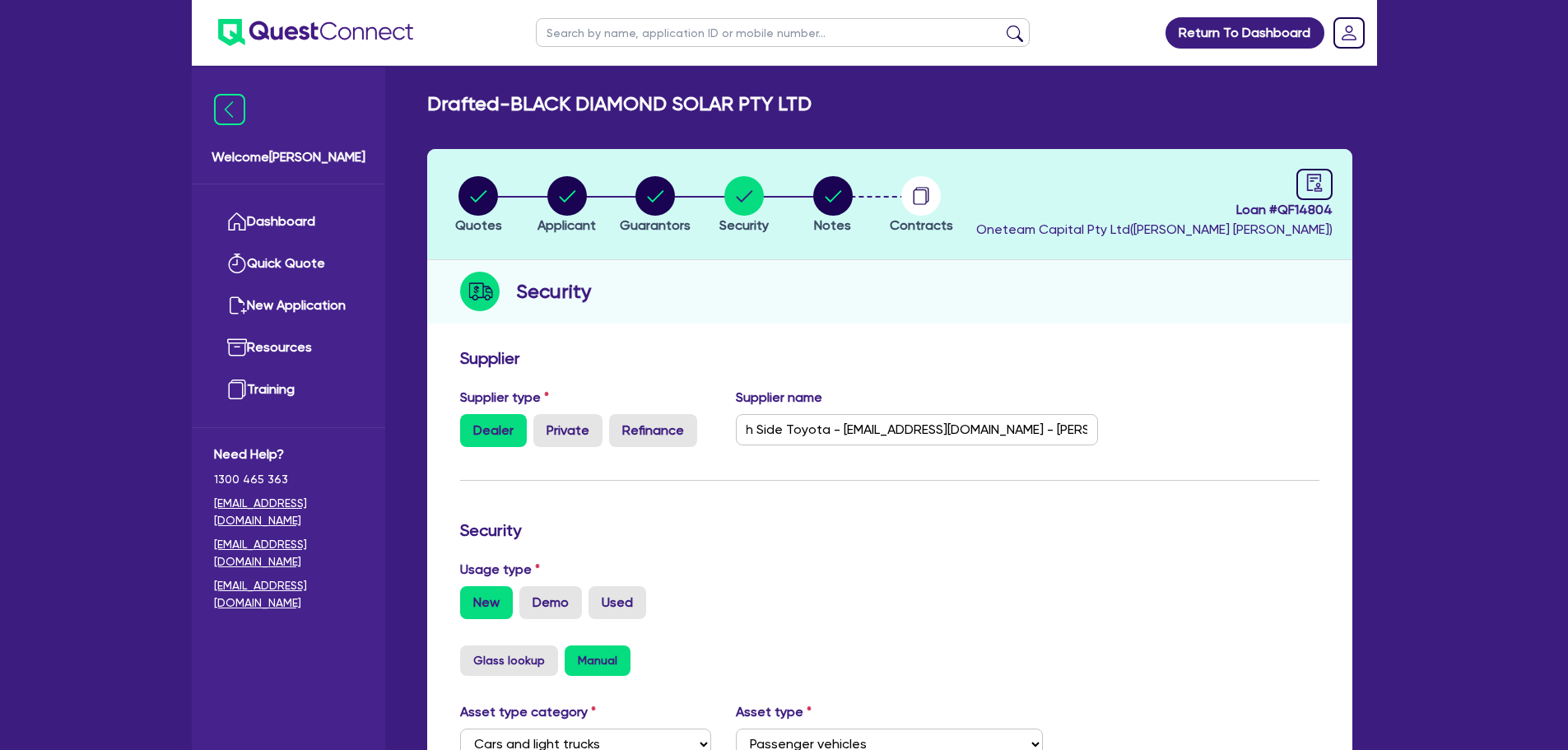
click at [1183, 365] on h3 "Supplier" at bounding box center [890, 358] width 860 height 20
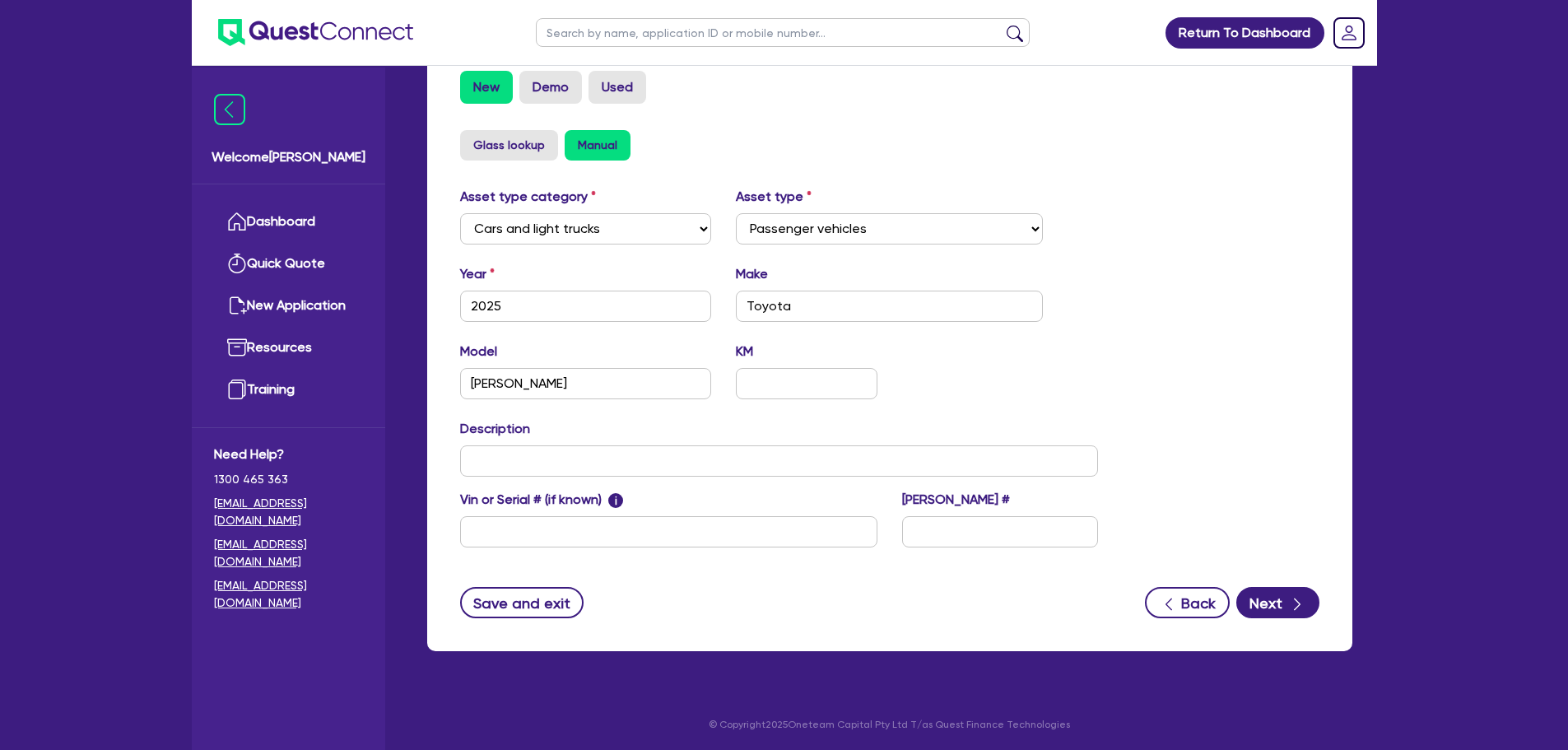
scroll to position [517, 0]
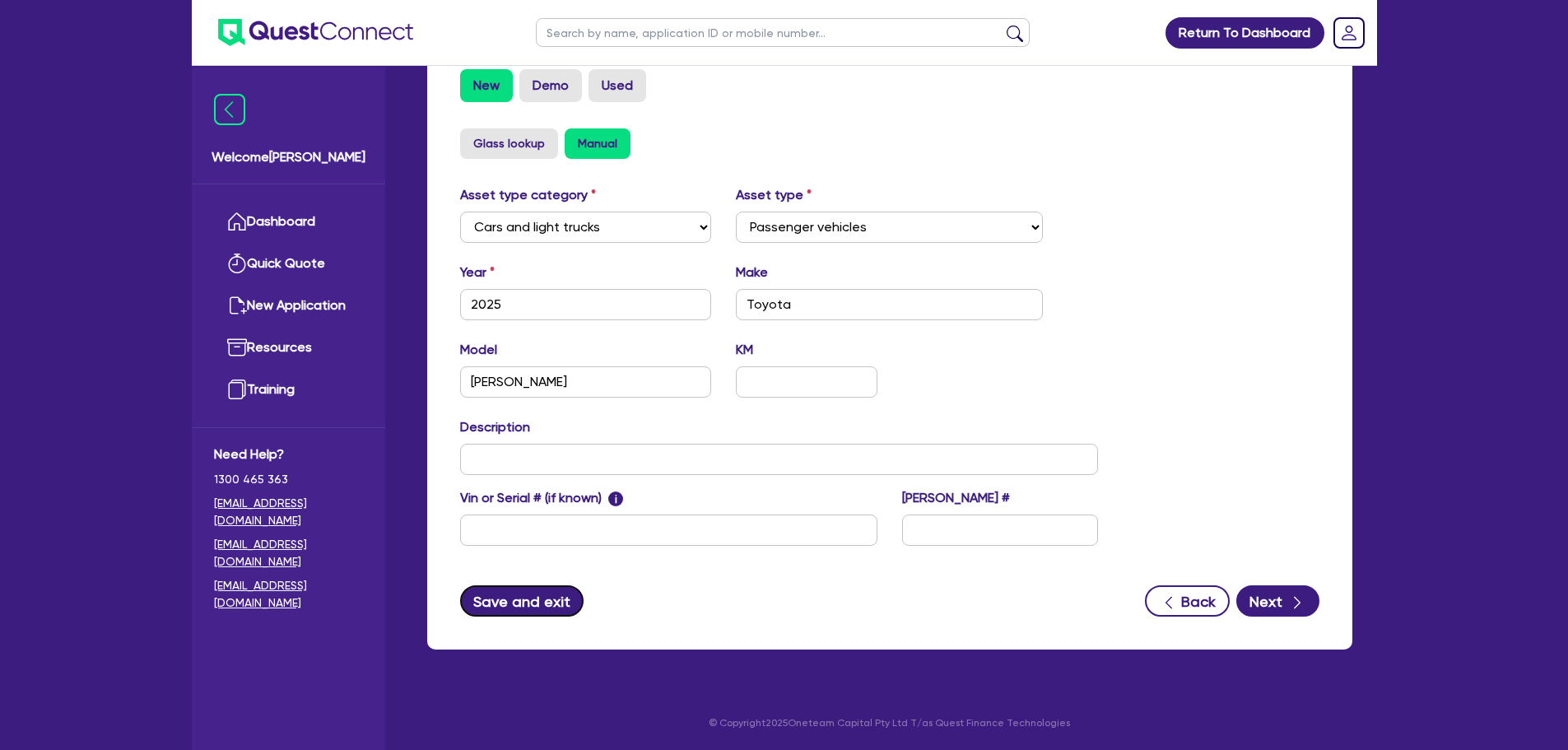
click at [530, 595] on button "Save and exit" at bounding box center [522, 601] width 125 height 31
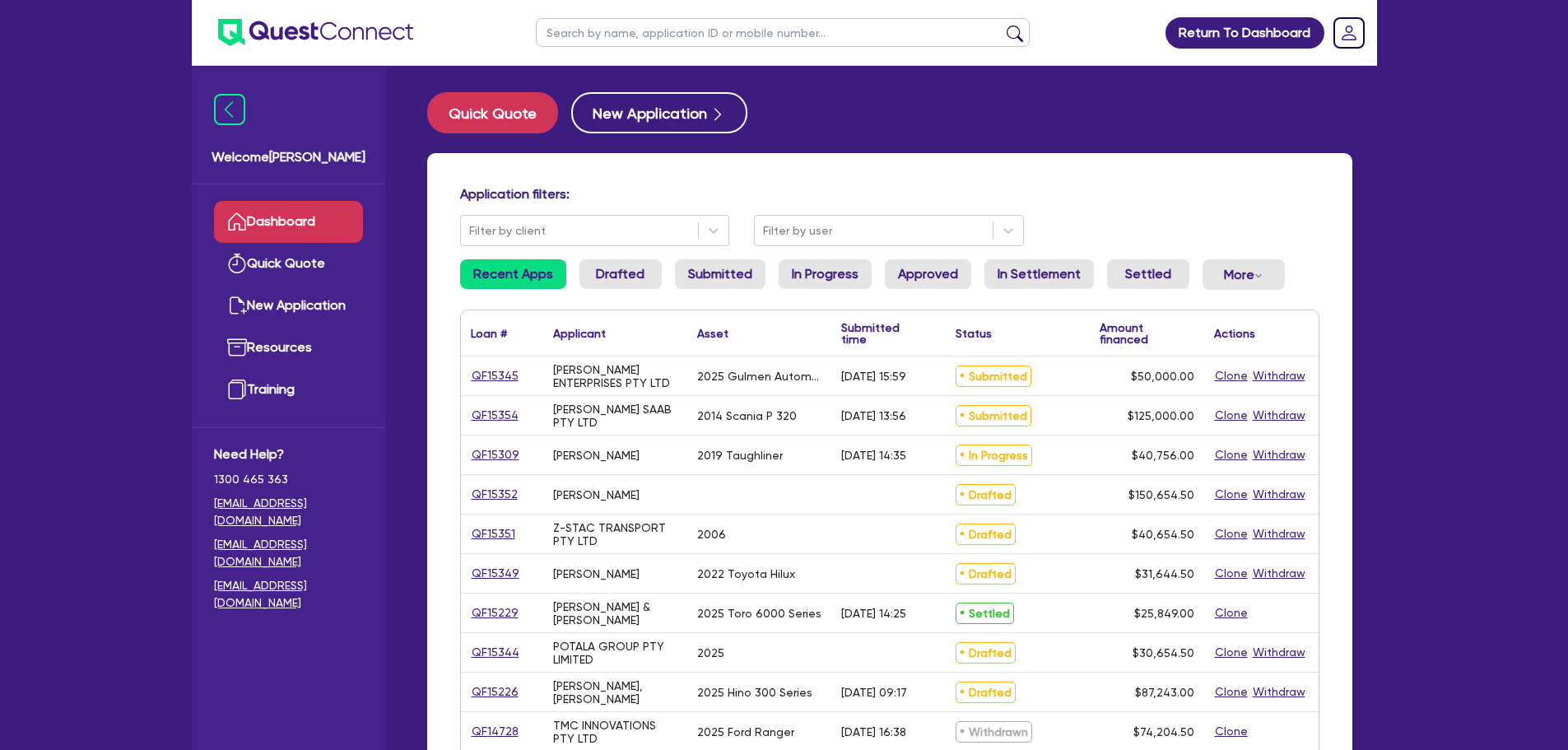
click at [656, 35] on input "text" at bounding box center [782, 32] width 494 height 29
type input "black"
click at [1002, 25] on button "submit" at bounding box center [1015, 36] width 26 height 23
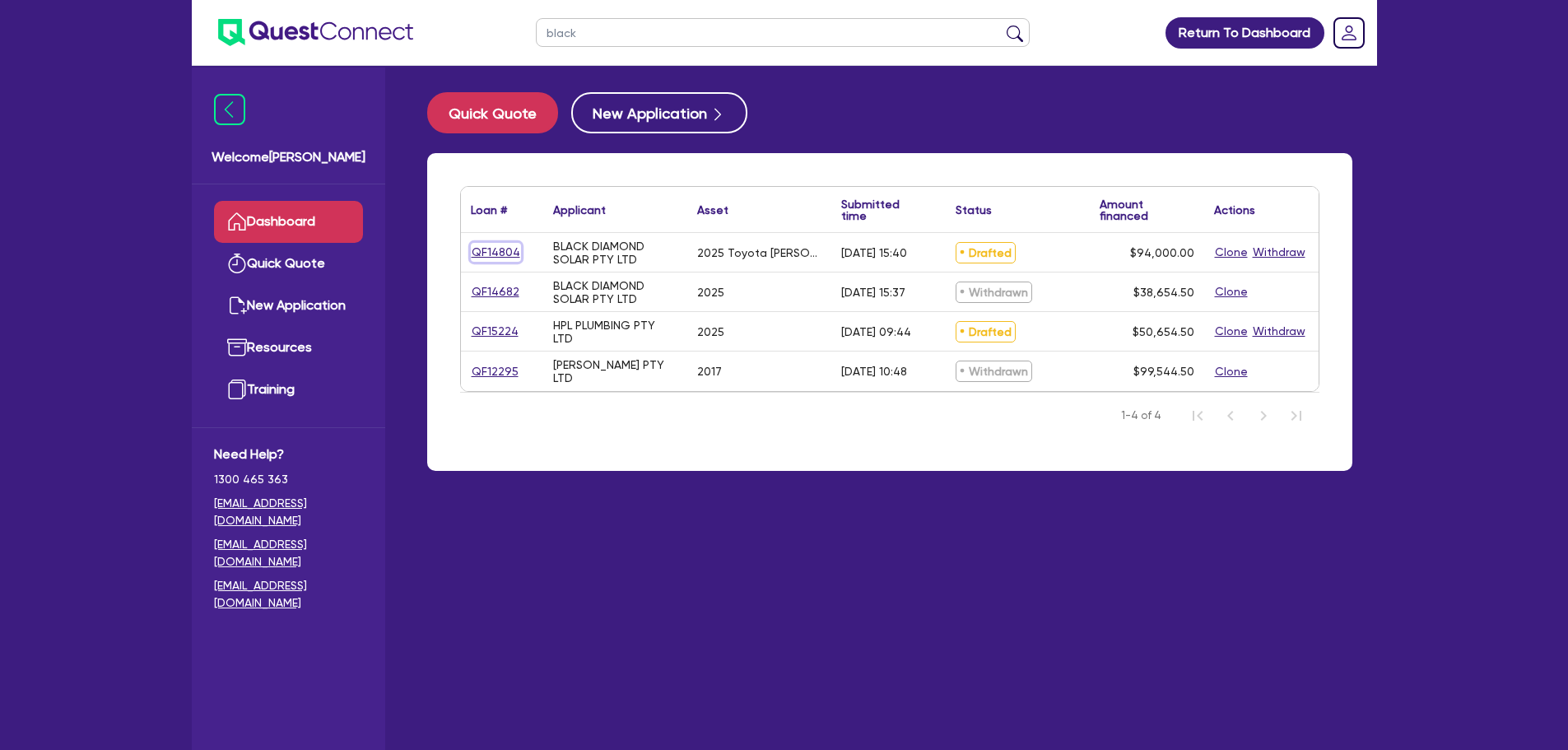
click at [501, 243] on link "QF14804" at bounding box center [496, 252] width 50 height 19
select select "CARS_AND_LIGHT_TRUCKS"
select select "PASSENGER_VEHICLES"
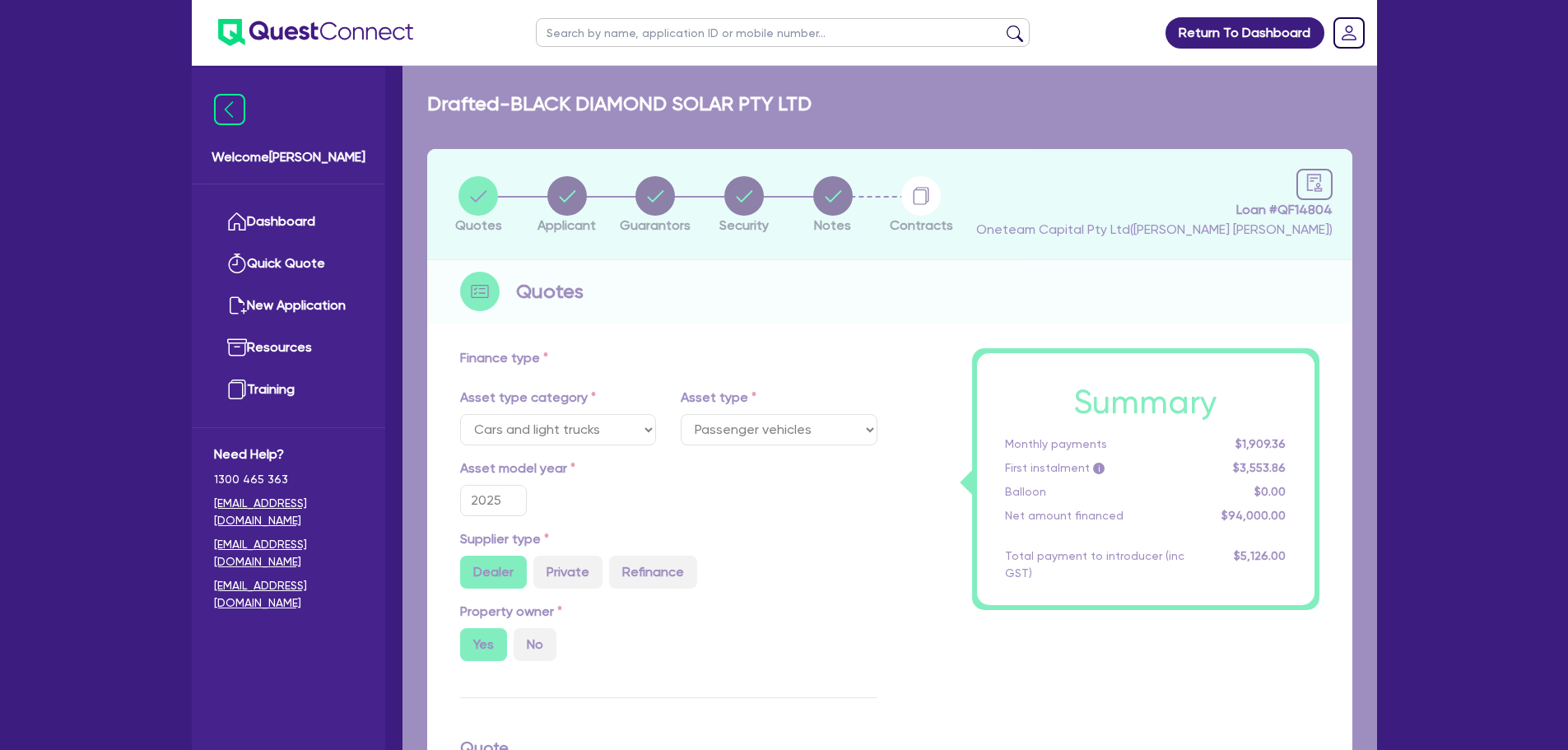
type input "94,000"
type input "3,760"
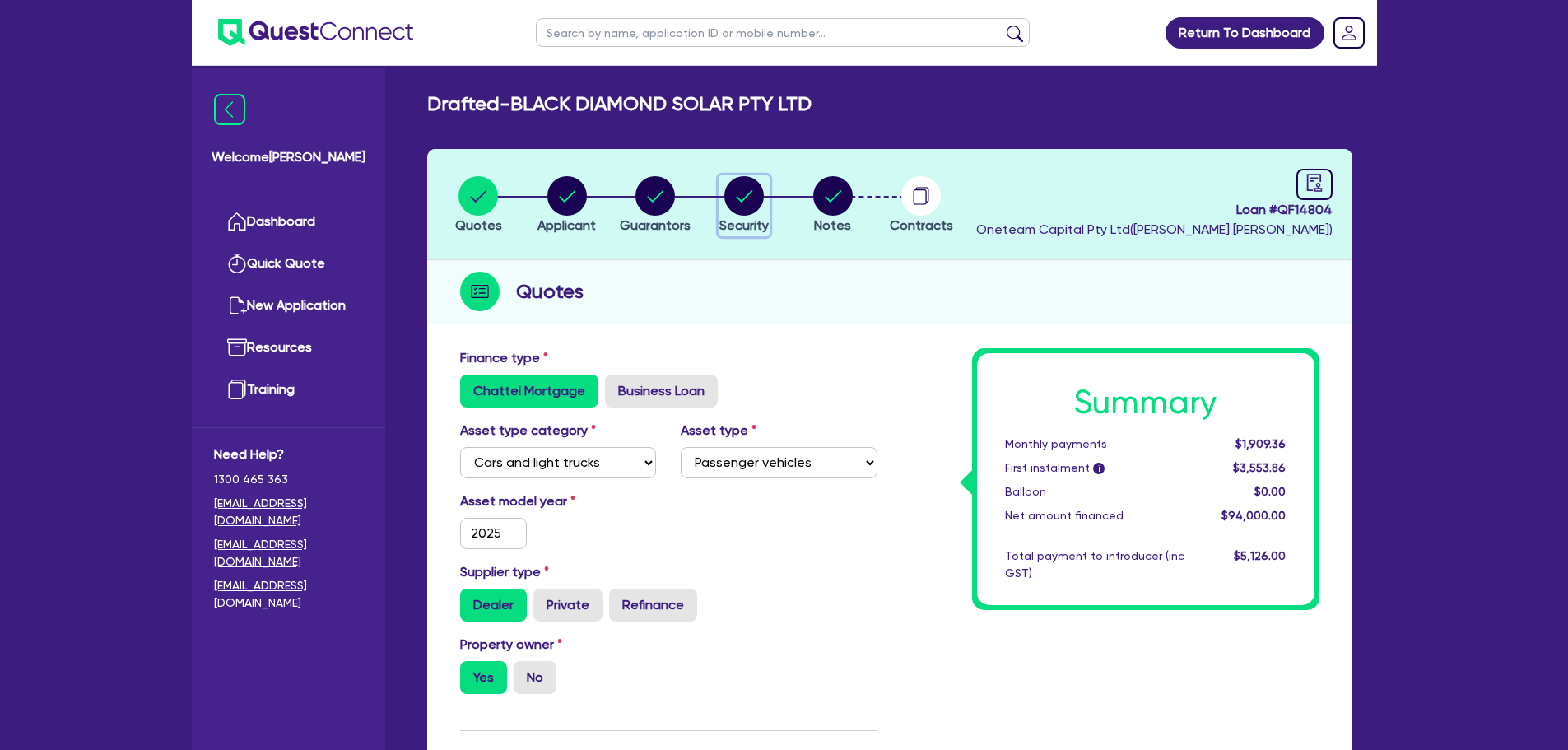
click at [721, 205] on div "button" at bounding box center [744, 196] width 49 height 40
select select "CARS_AND_LIGHT_TRUCKS"
select select "PASSENGER_VEHICLES"
